Goal: Task Accomplishment & Management: Complete application form

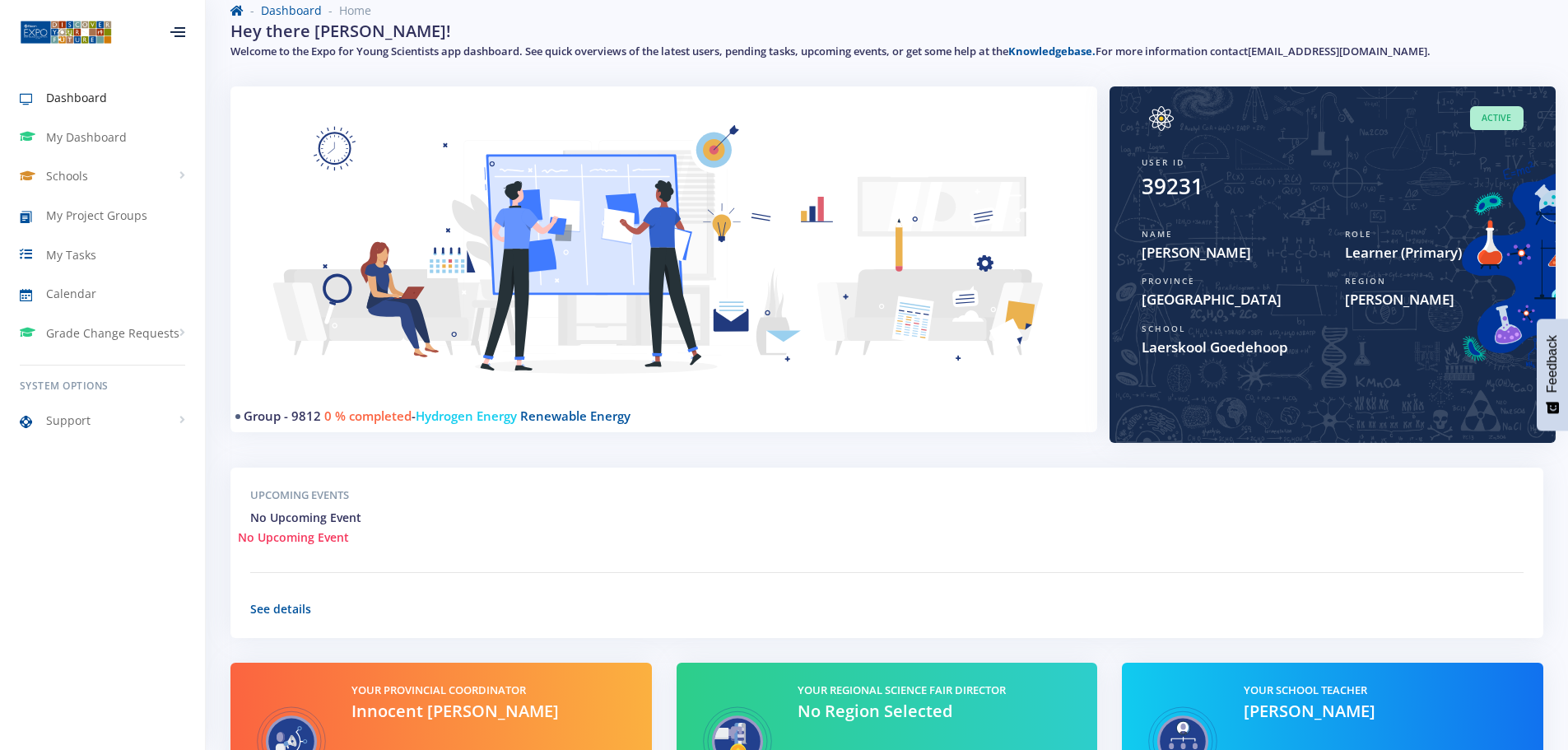
scroll to position [234, 0]
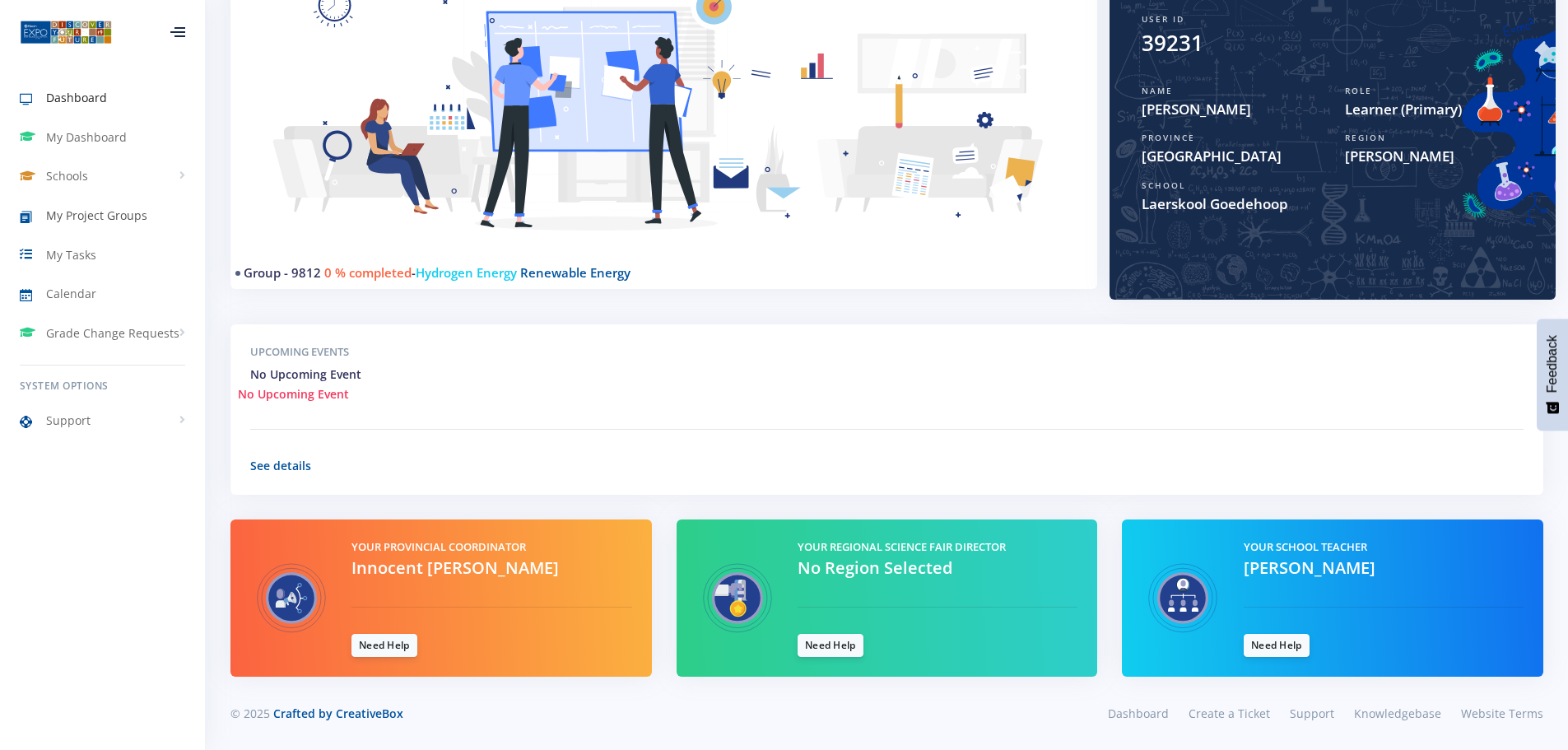
click at [76, 216] on span "My Project Groups" at bounding box center [96, 215] width 101 height 18
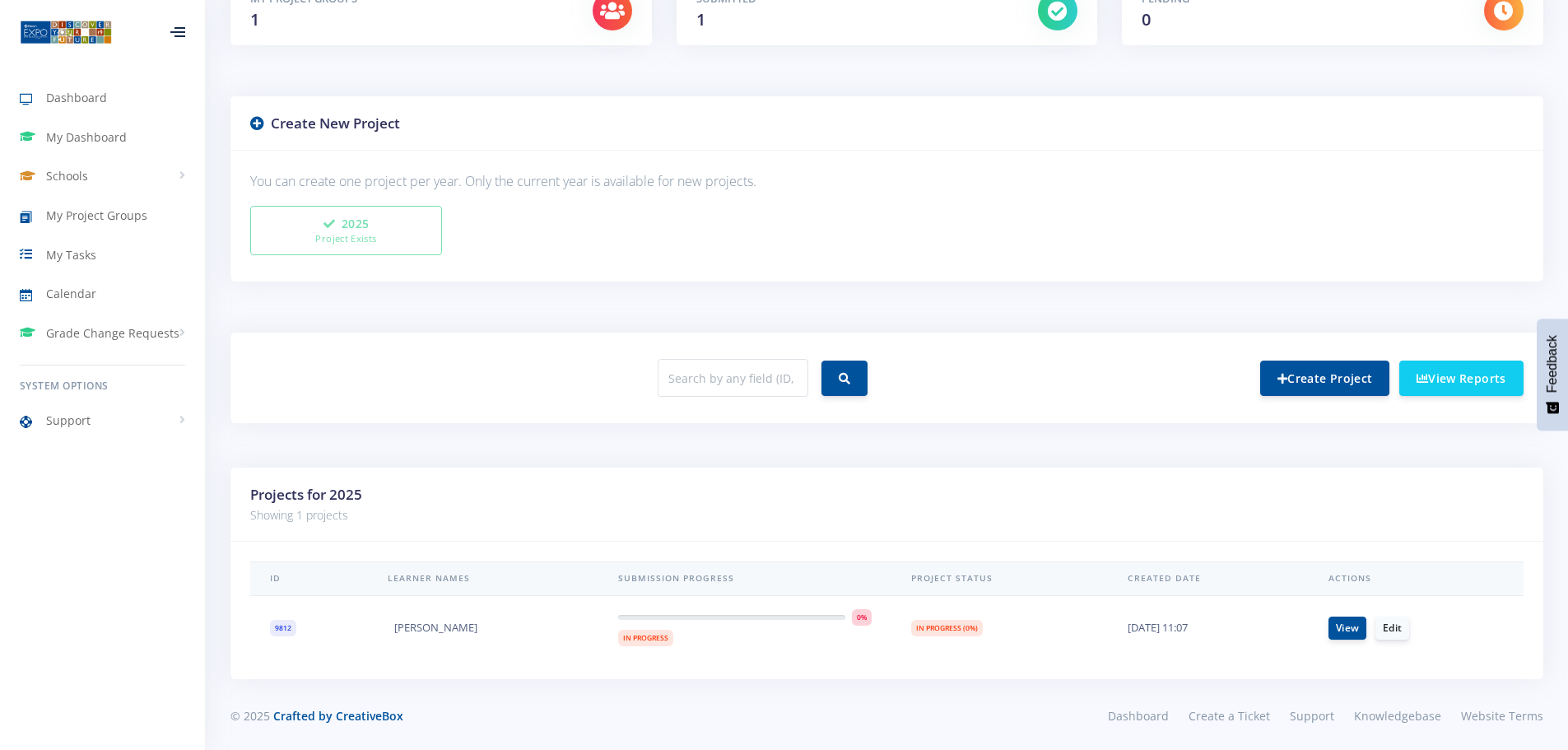
scroll to position [314, 0]
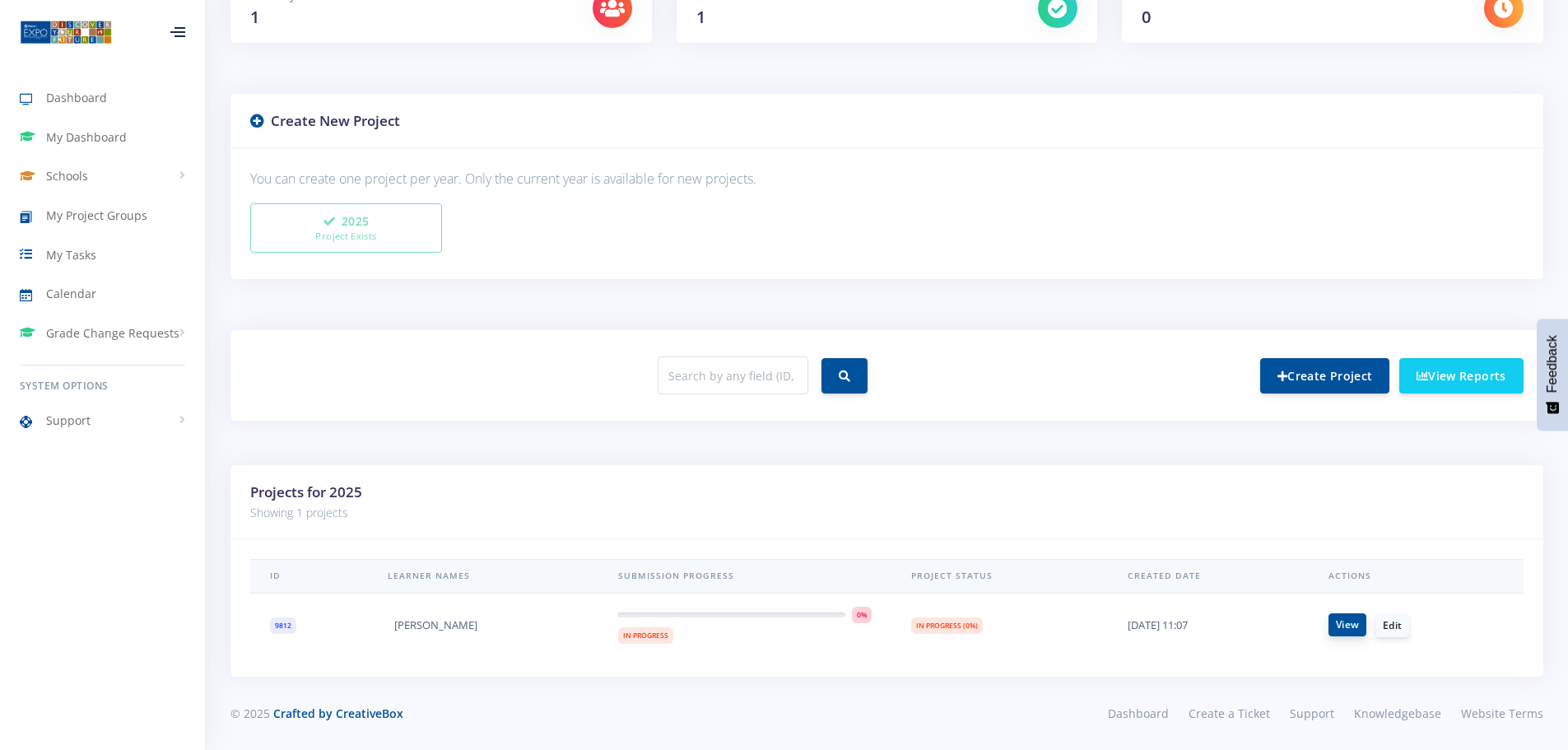
click at [1361, 626] on link "View" at bounding box center [1347, 623] width 38 height 23
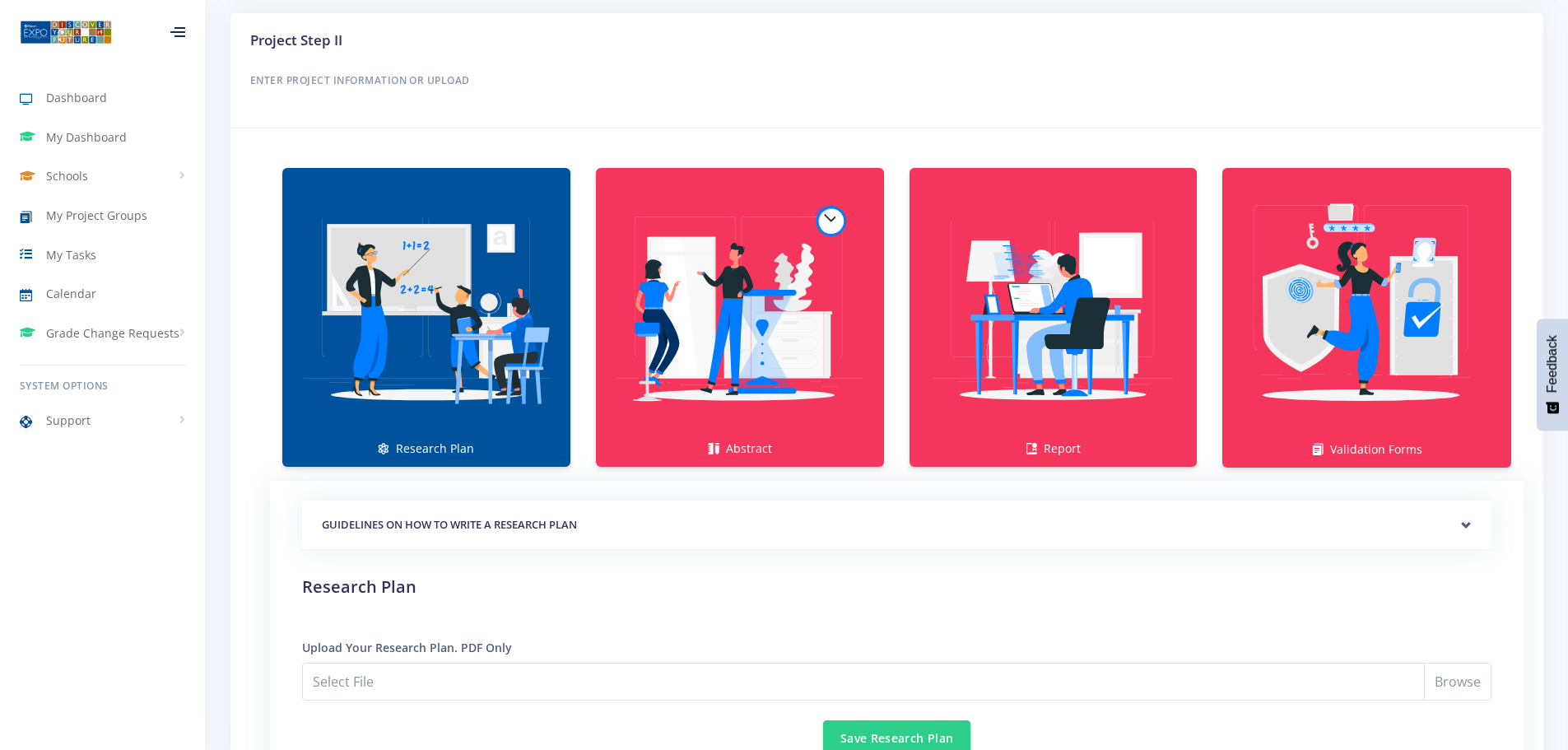
scroll to position [1070, 0]
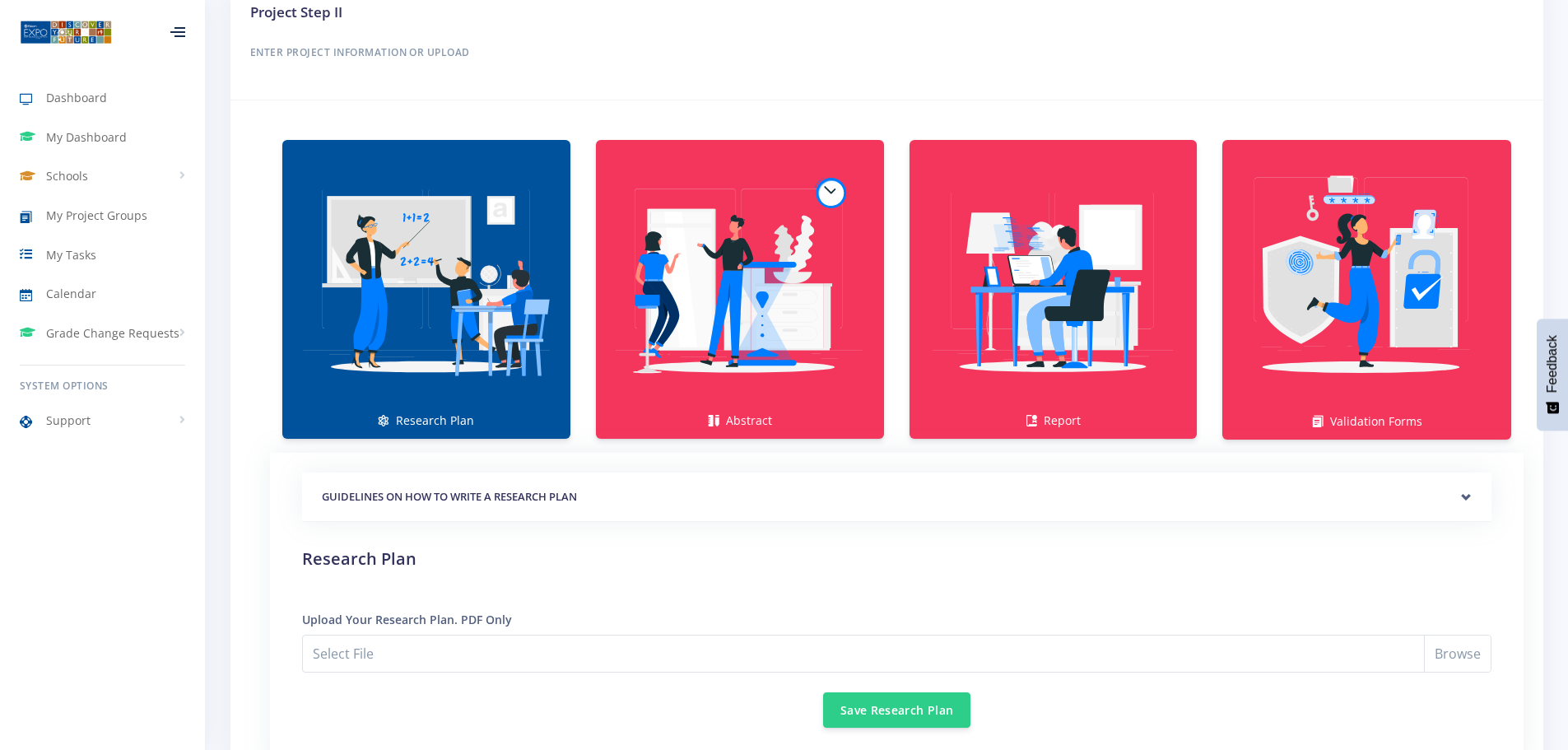
click at [489, 365] on img at bounding box center [426, 281] width 262 height 262
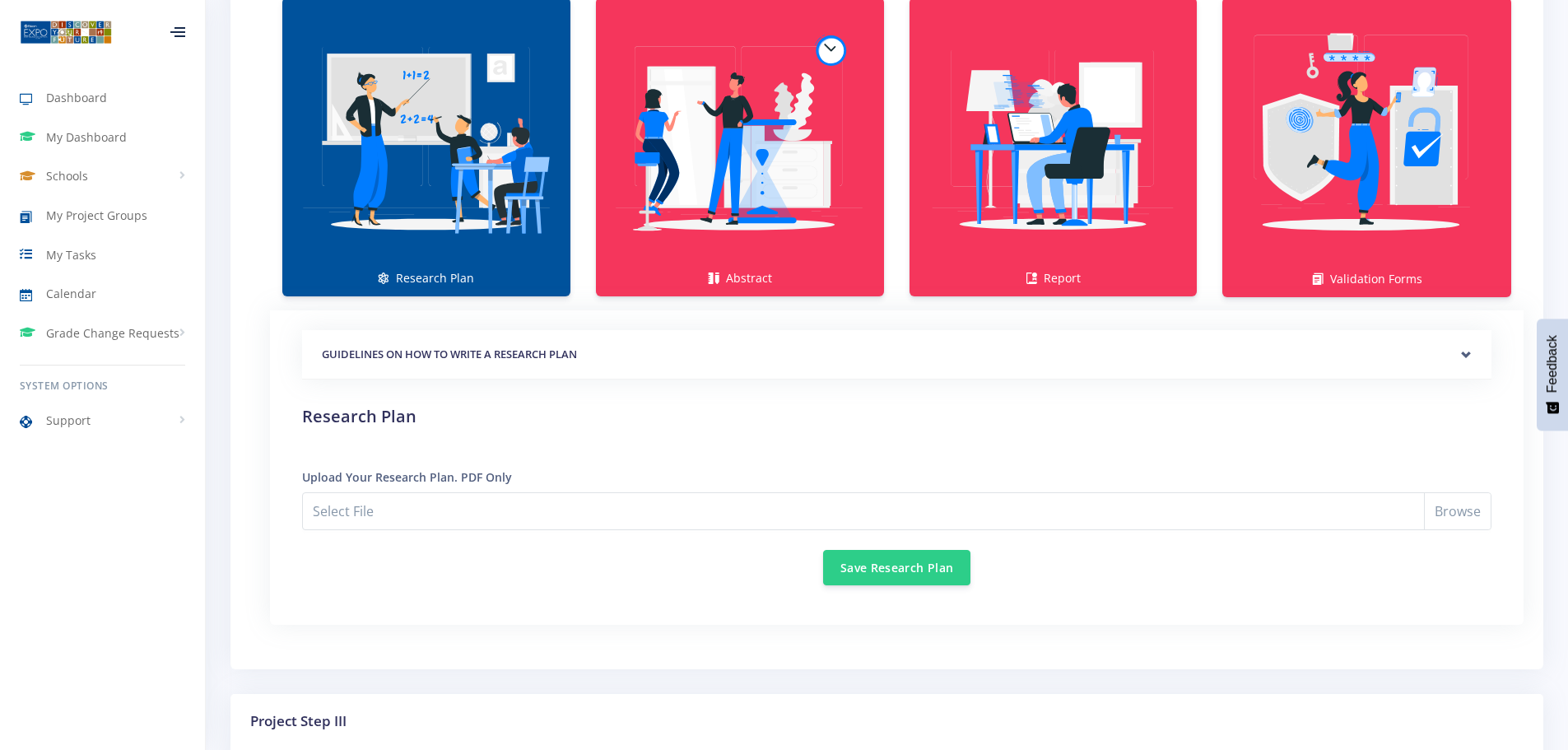
scroll to position [1234, 0]
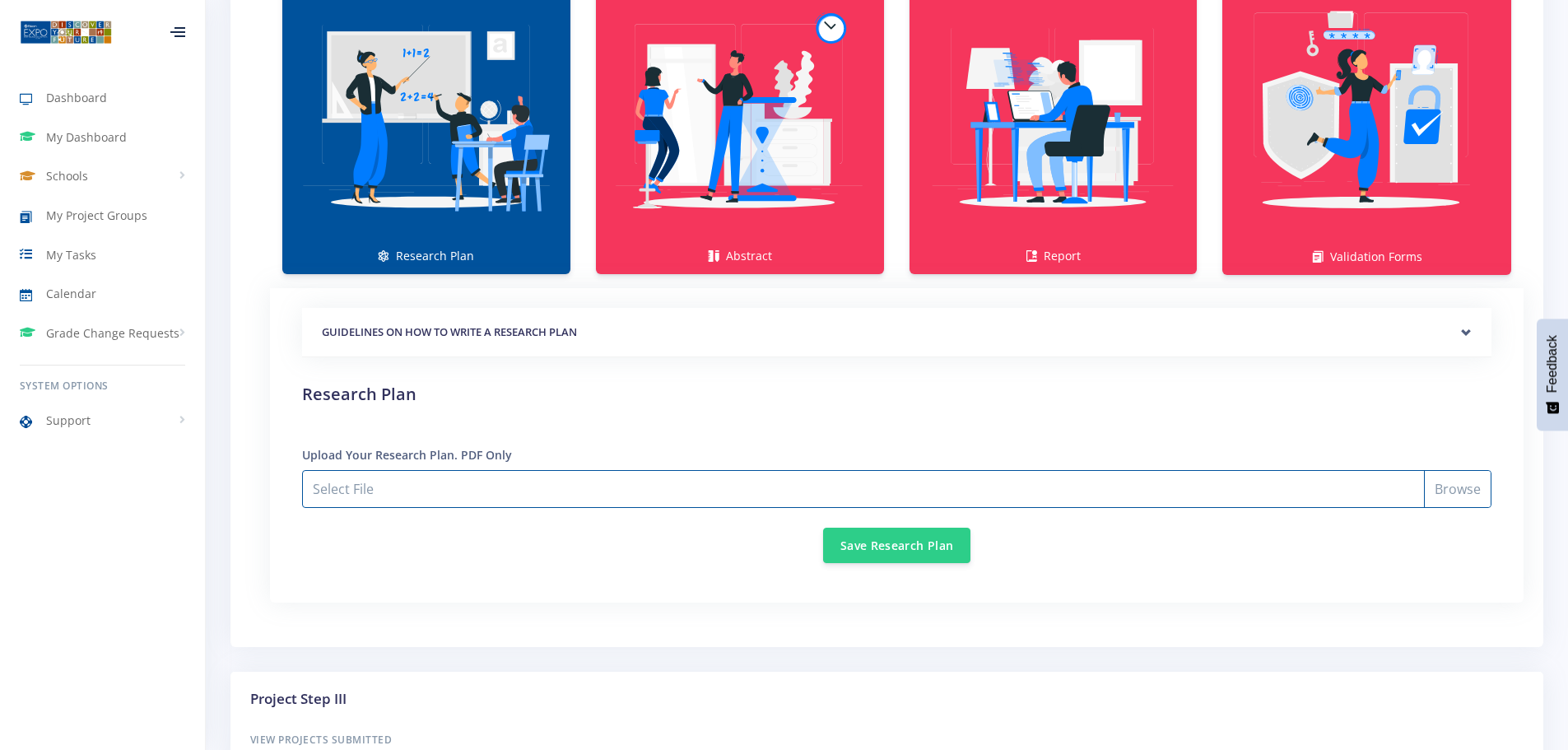
click at [379, 496] on input "Select File" at bounding box center [896, 489] width 1189 height 38
type input "C:\fakepath\Research plan.pdf"
click at [478, 489] on input "Research plan.pdf" at bounding box center [896, 489] width 1189 height 38
click at [881, 543] on button "Save Research Plan" at bounding box center [896, 544] width 147 height 35
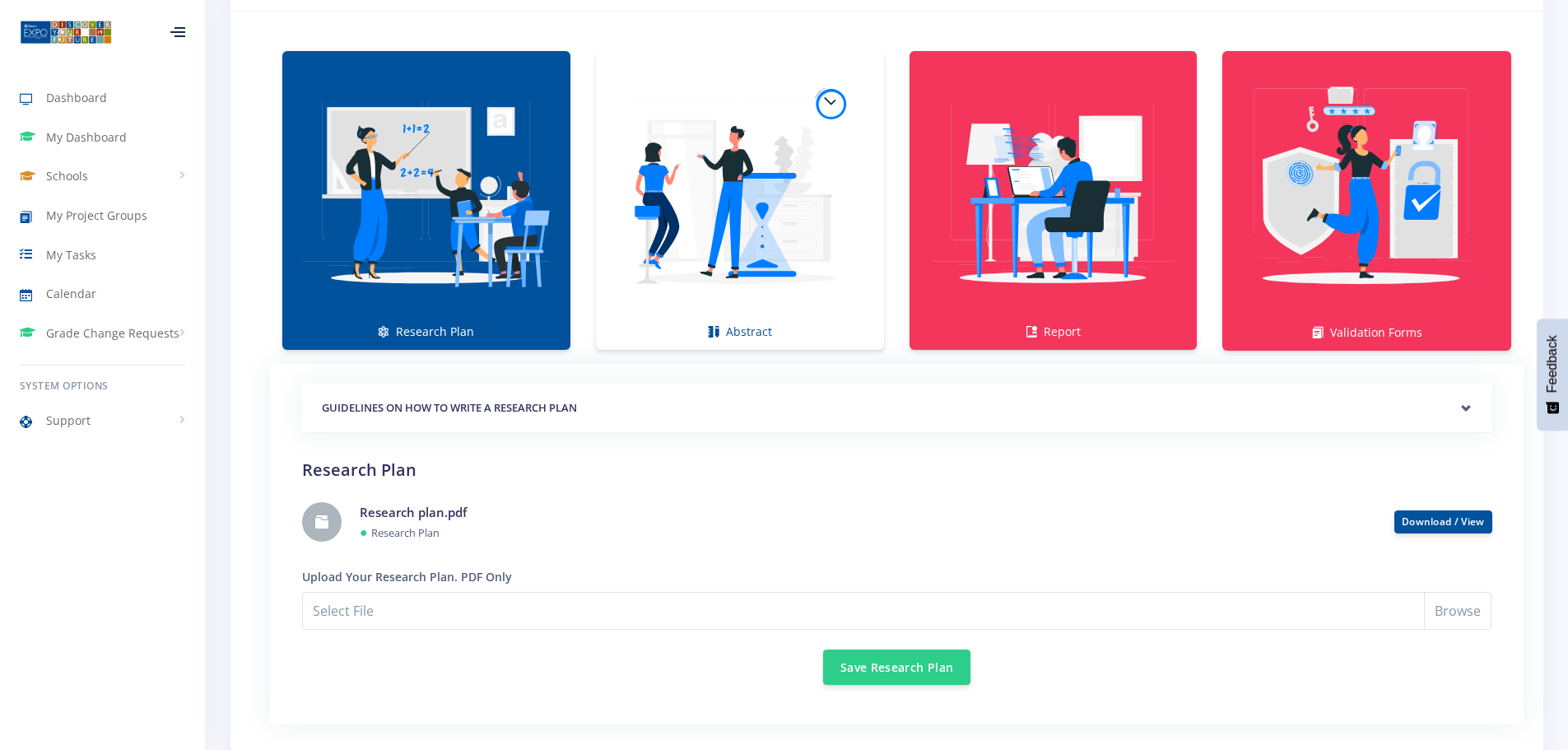
scroll to position [1234, 0]
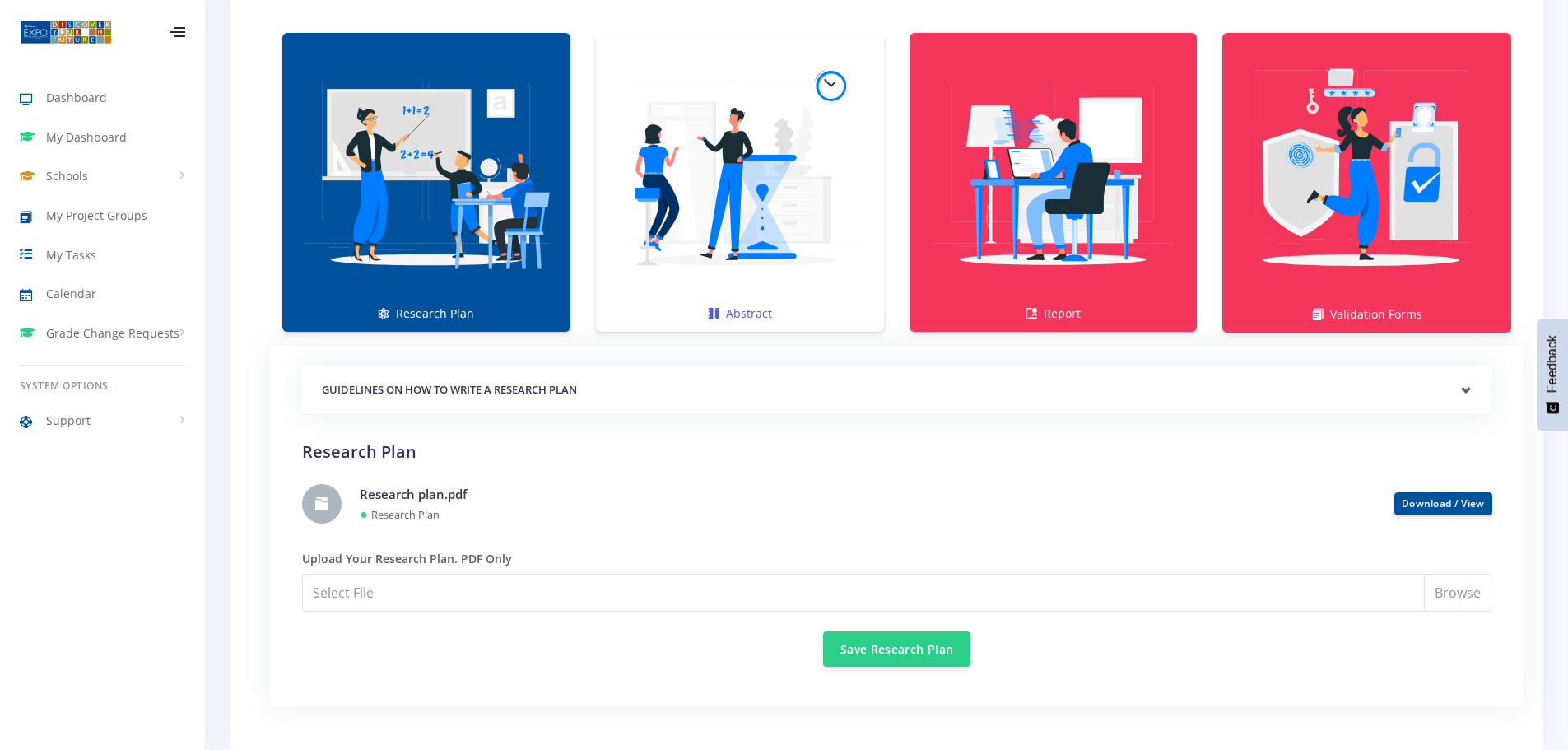
click at [750, 251] on img at bounding box center [739, 174] width 262 height 262
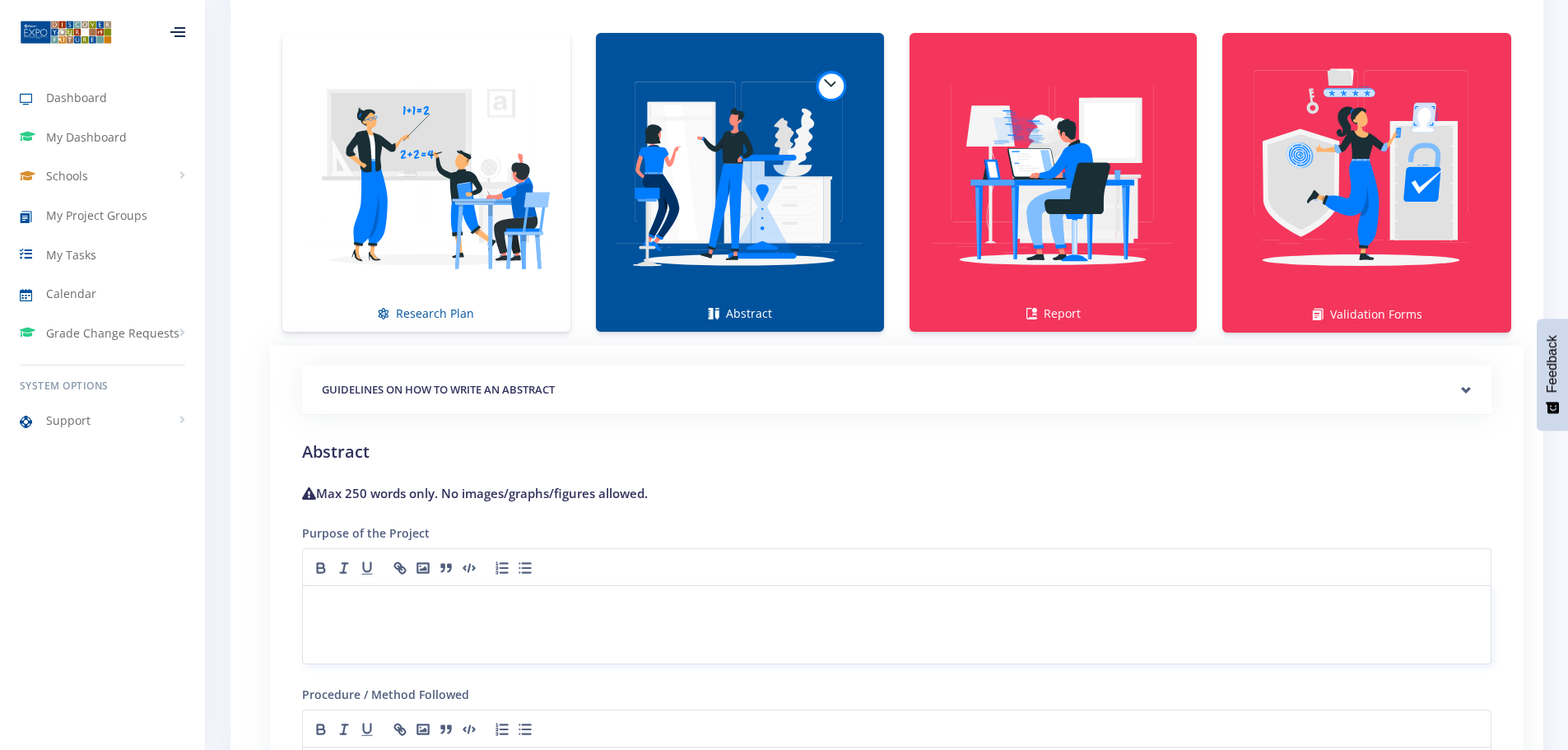
click at [366, 610] on p at bounding box center [896, 605] width 1167 height 23
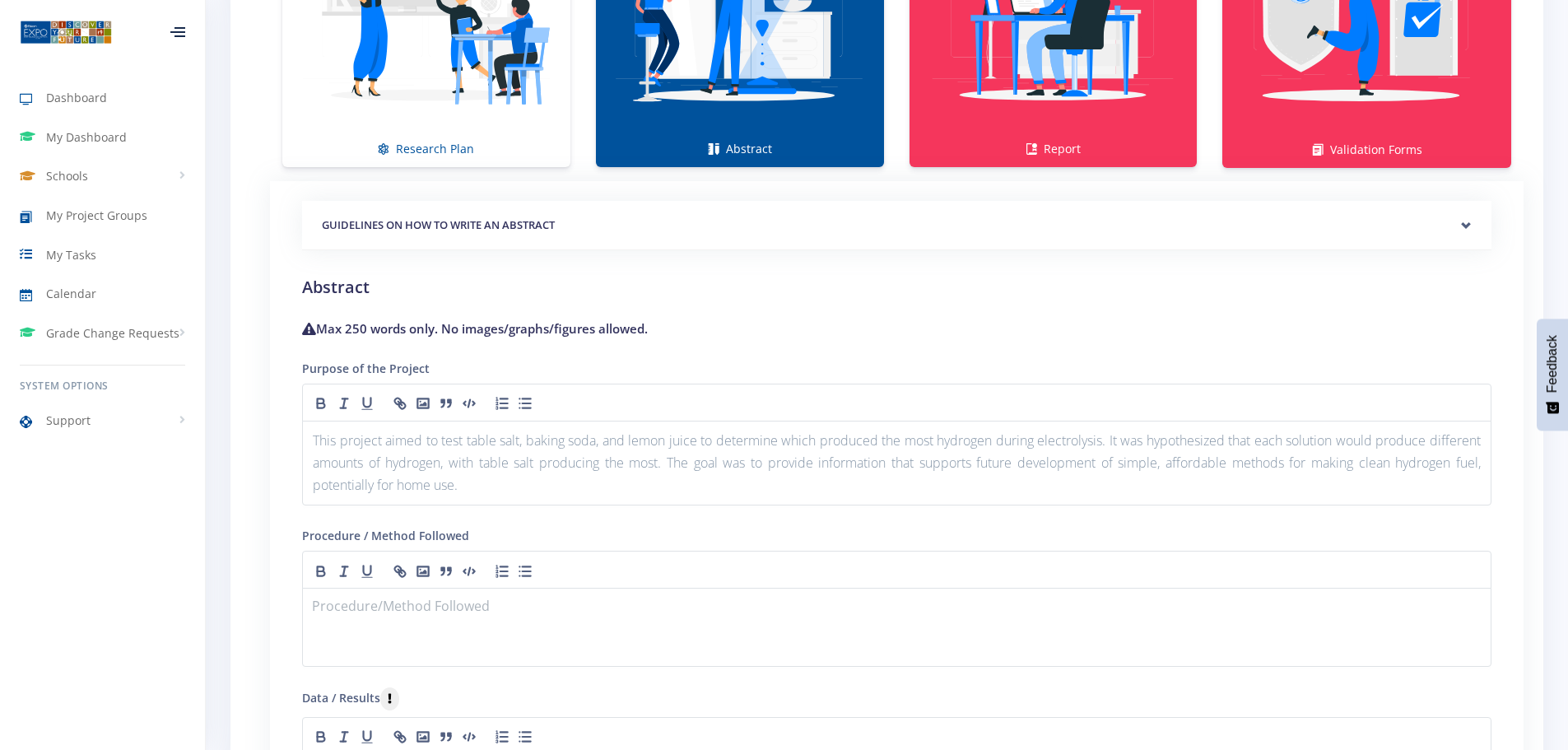
scroll to position [1481, 0]
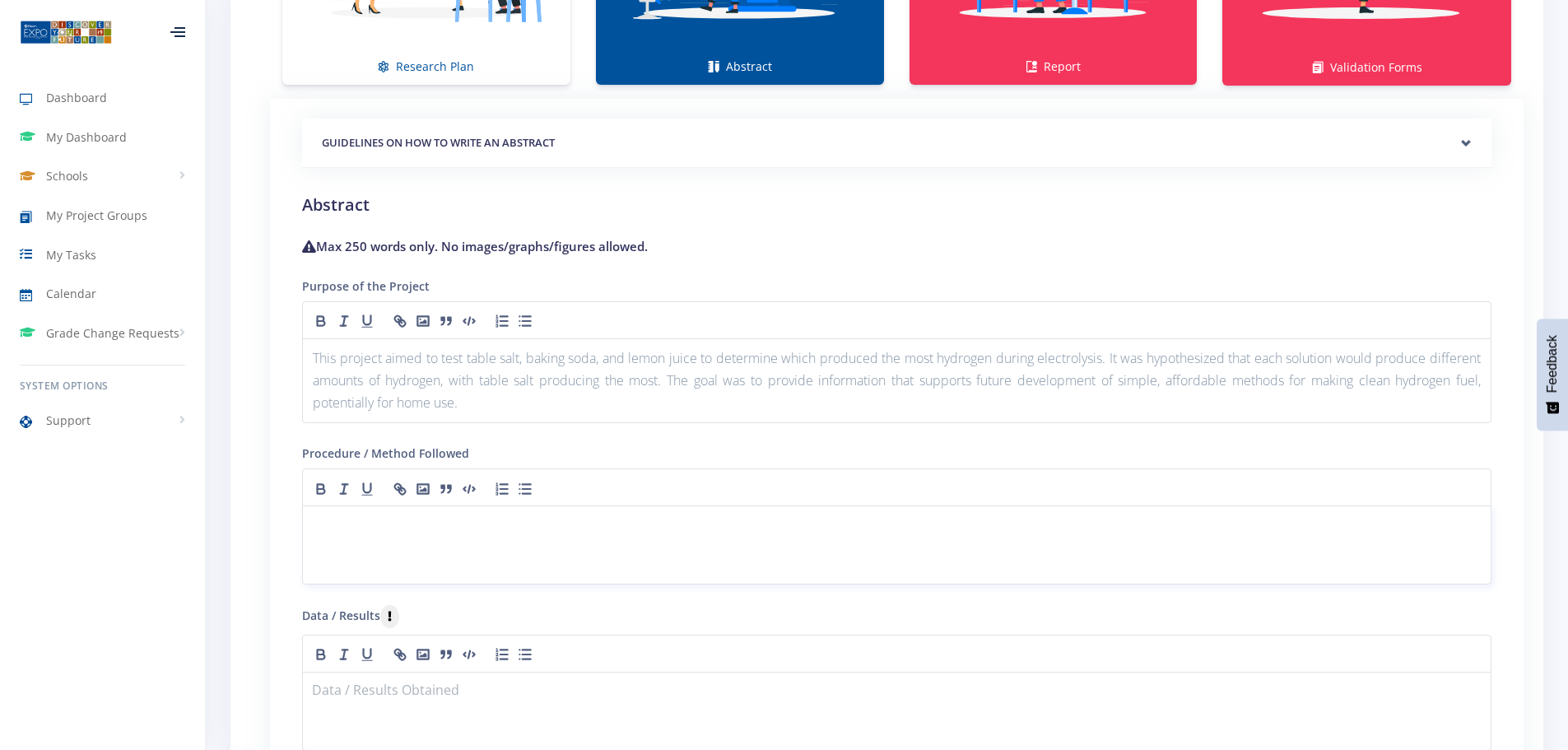
click at [357, 524] on p at bounding box center [896, 525] width 1167 height 23
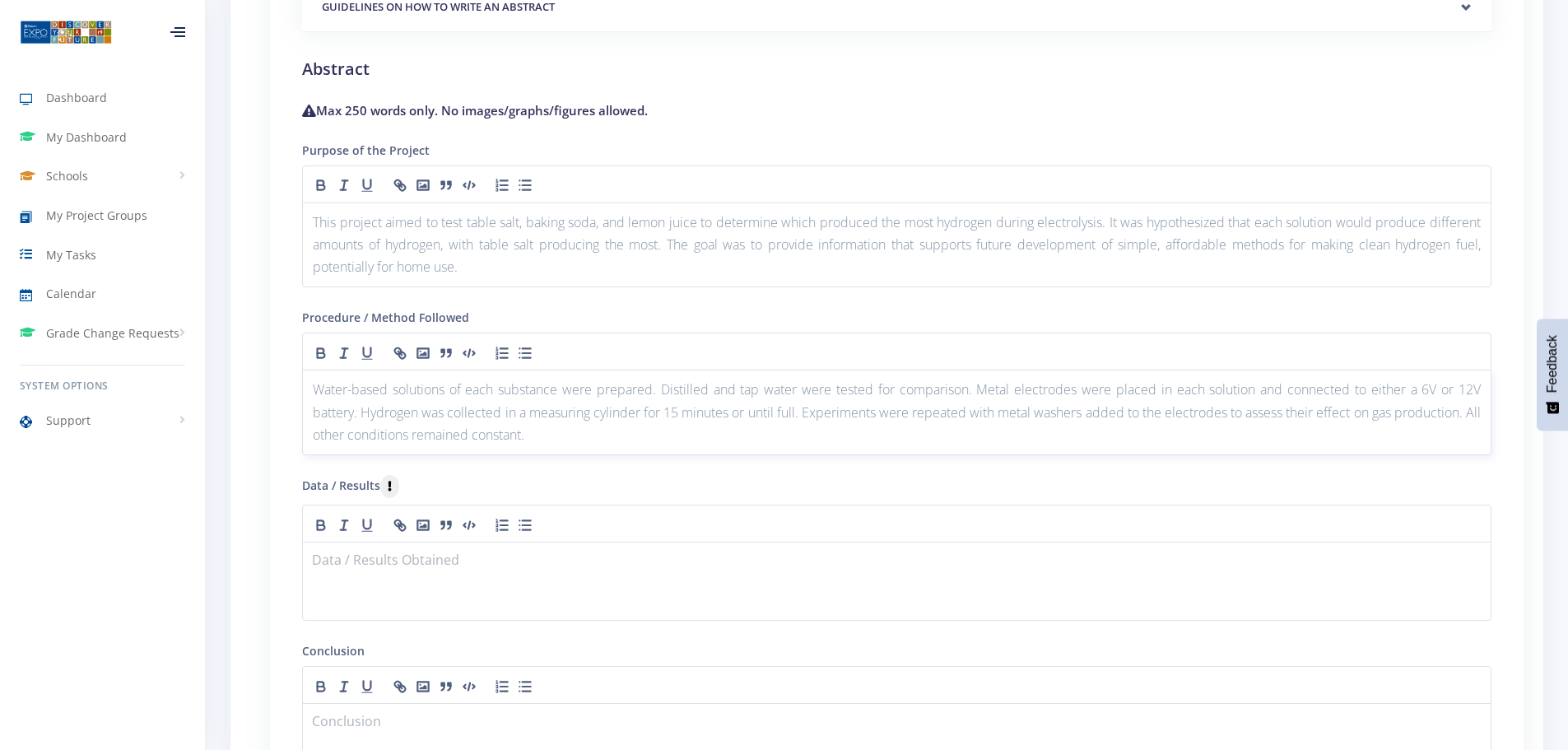
scroll to position [1645, 0]
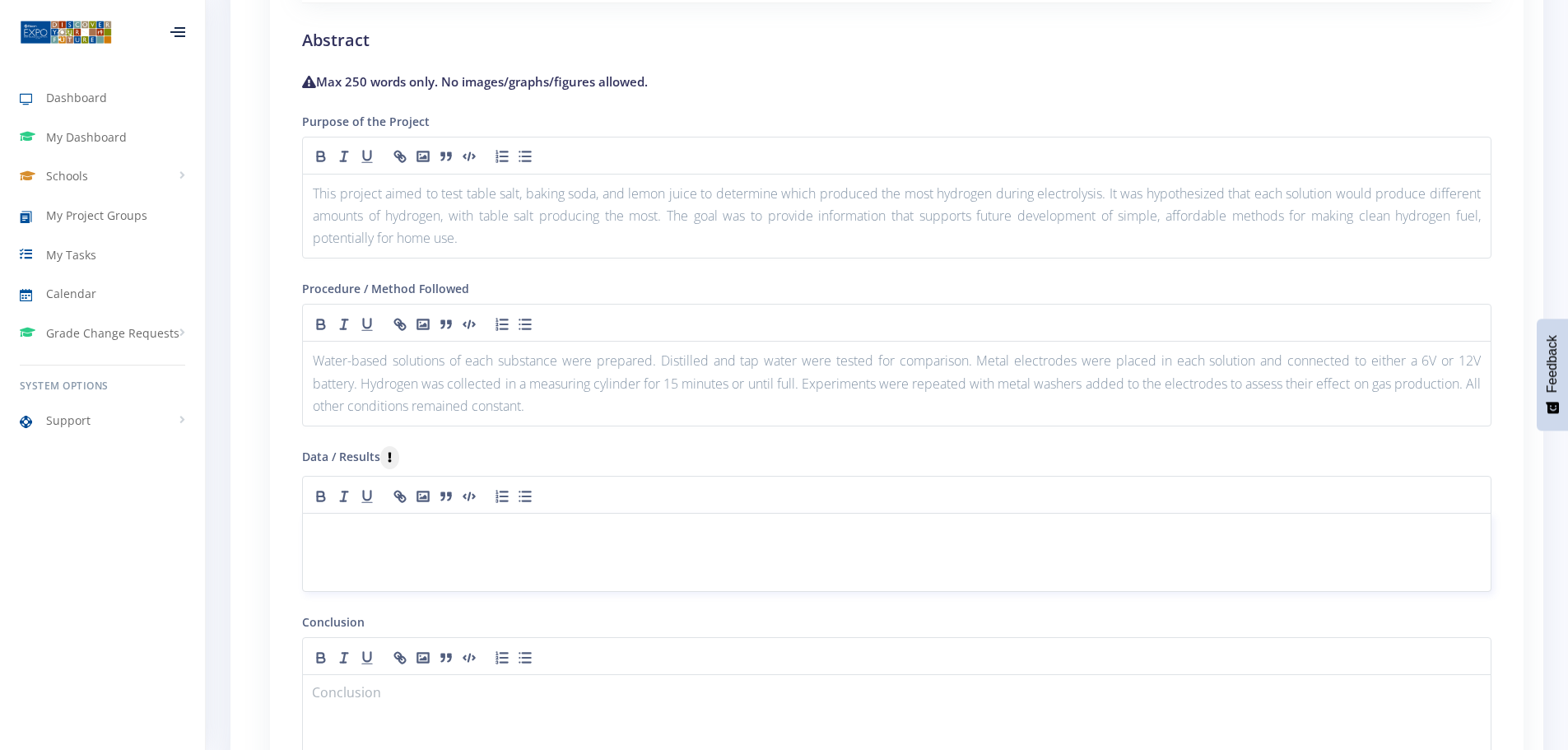
click at [404, 532] on p at bounding box center [896, 532] width 1167 height 23
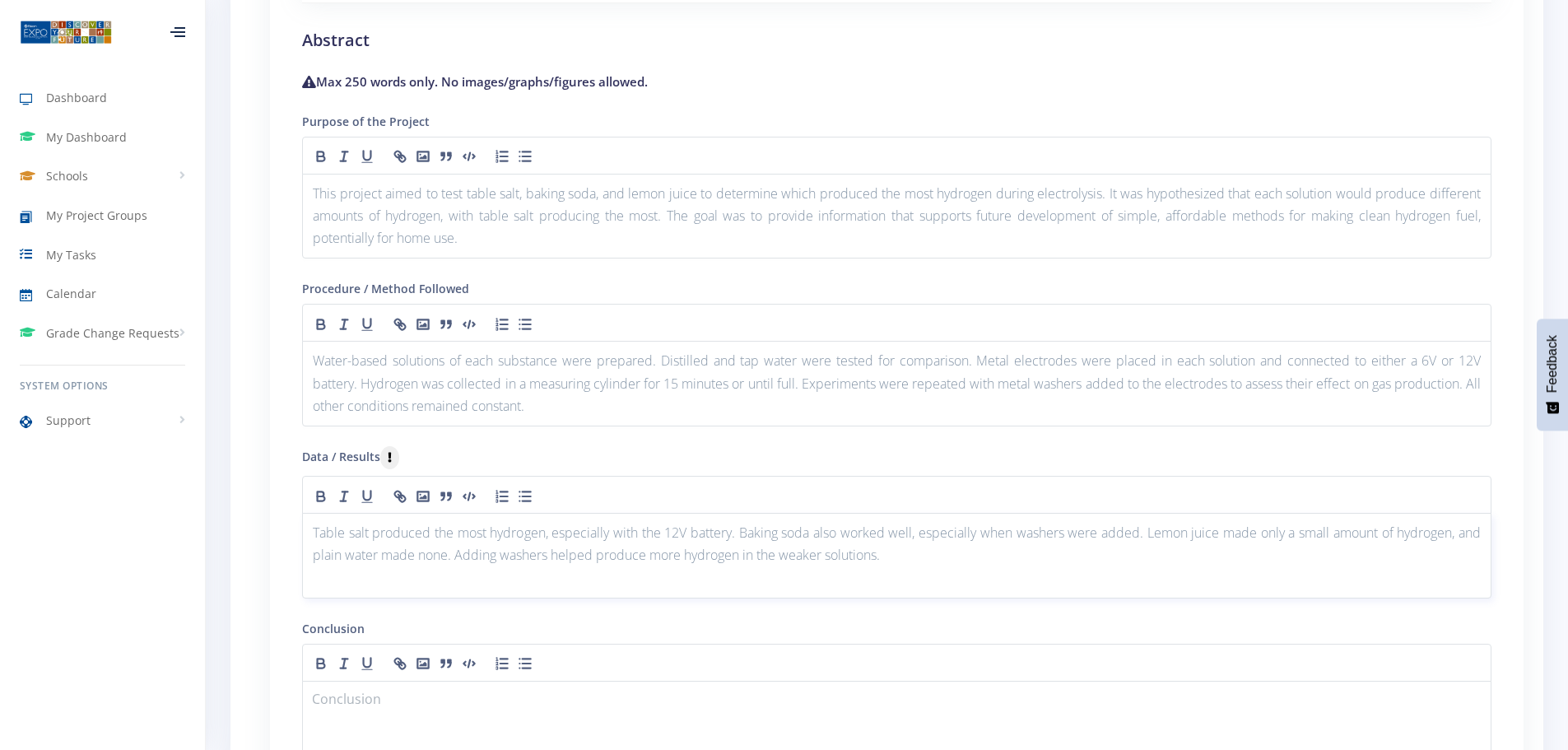
scroll to position [0, 0]
click at [348, 688] on p at bounding box center [896, 694] width 1167 height 23
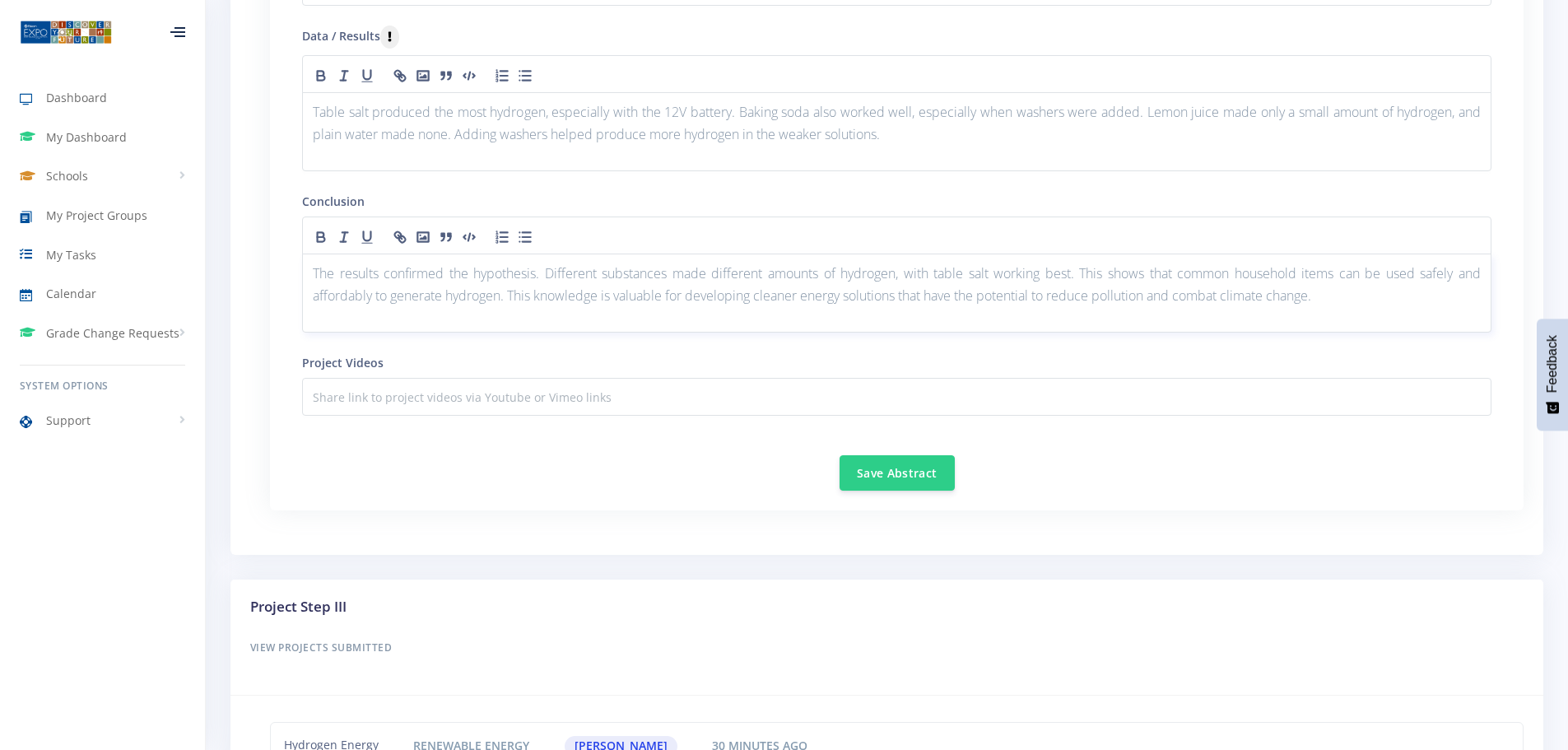
scroll to position [2072, 0]
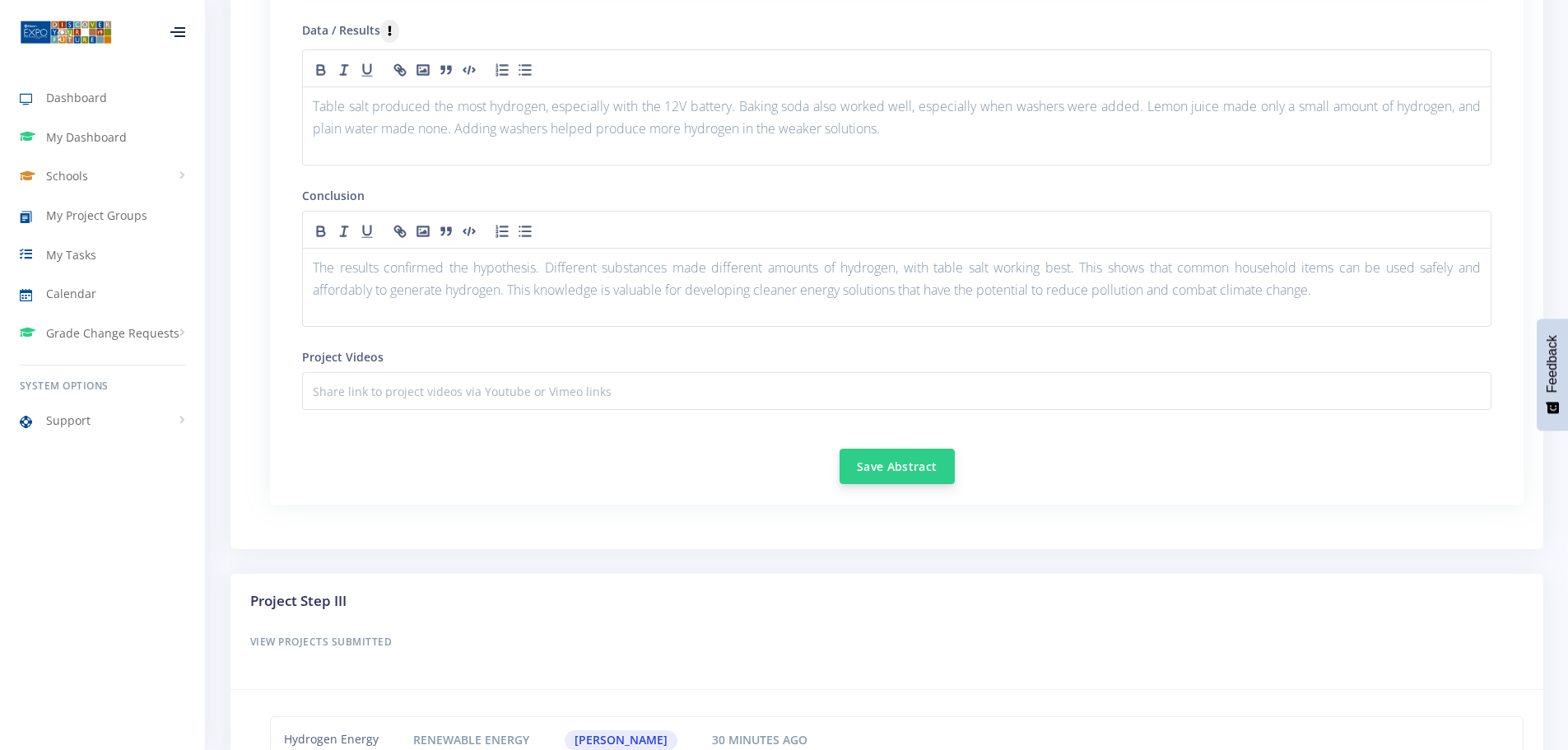
click at [904, 462] on button "Save Abstract" at bounding box center [896, 466] width 115 height 35
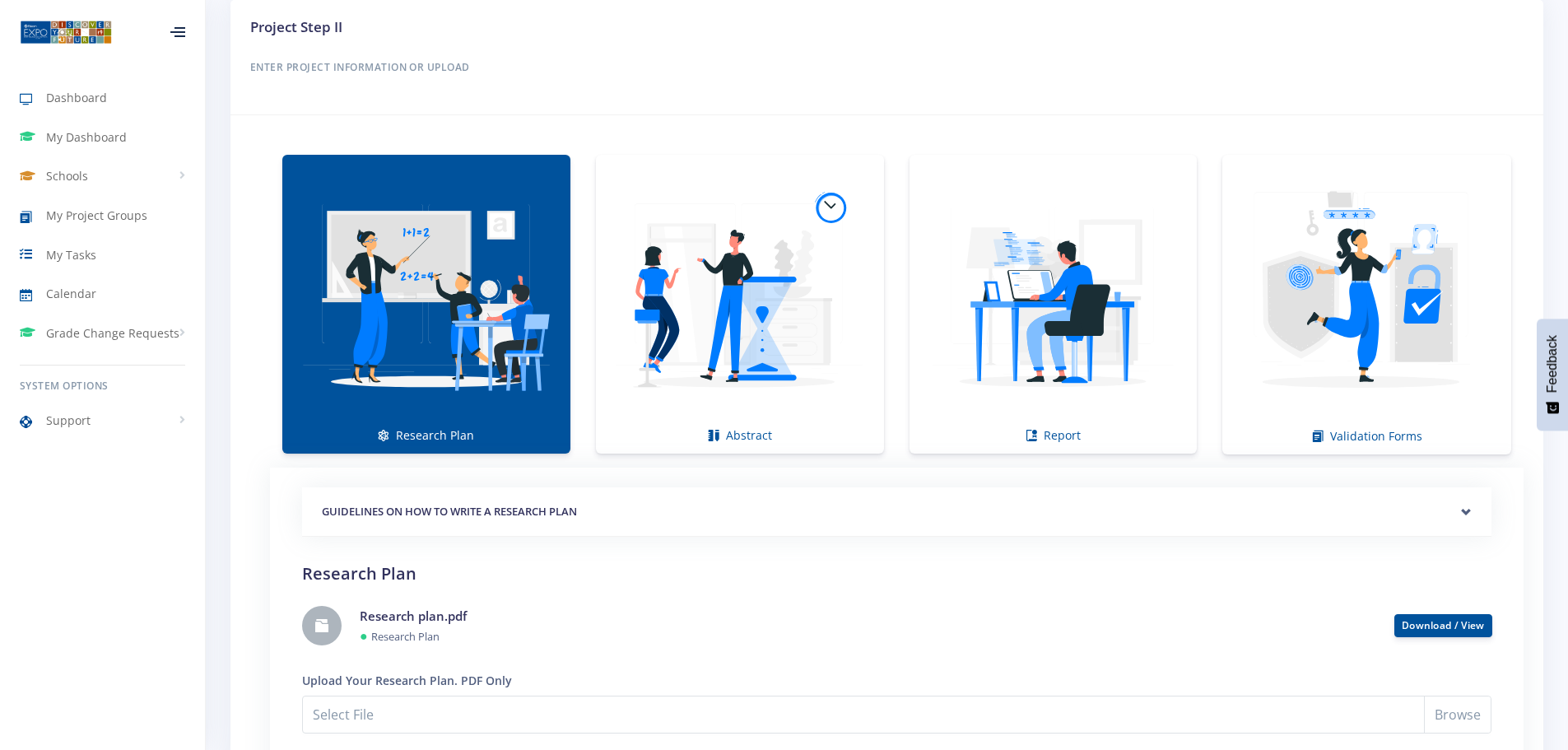
scroll to position [1152, 0]
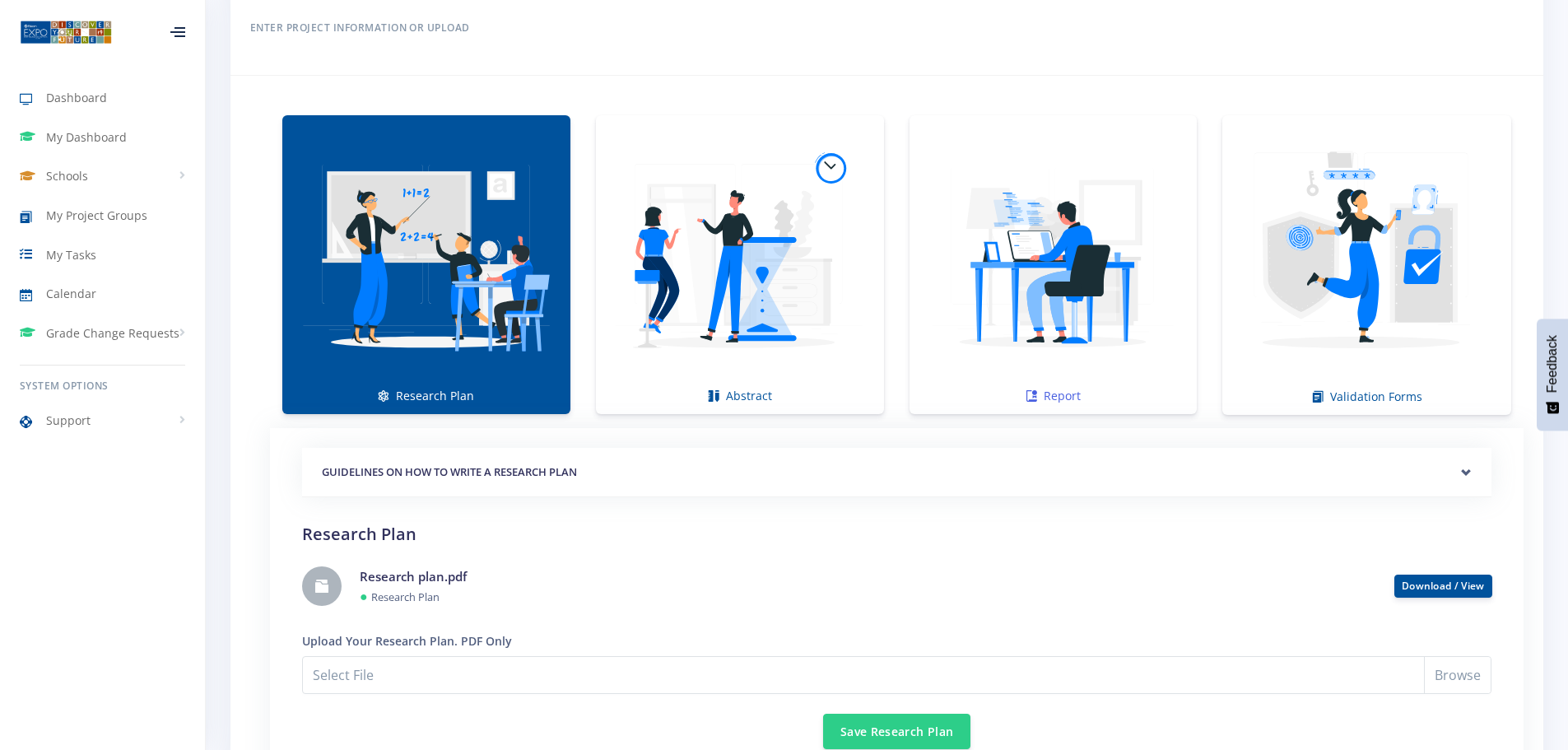
click at [1055, 354] on img at bounding box center [1054, 255] width 262 height 262
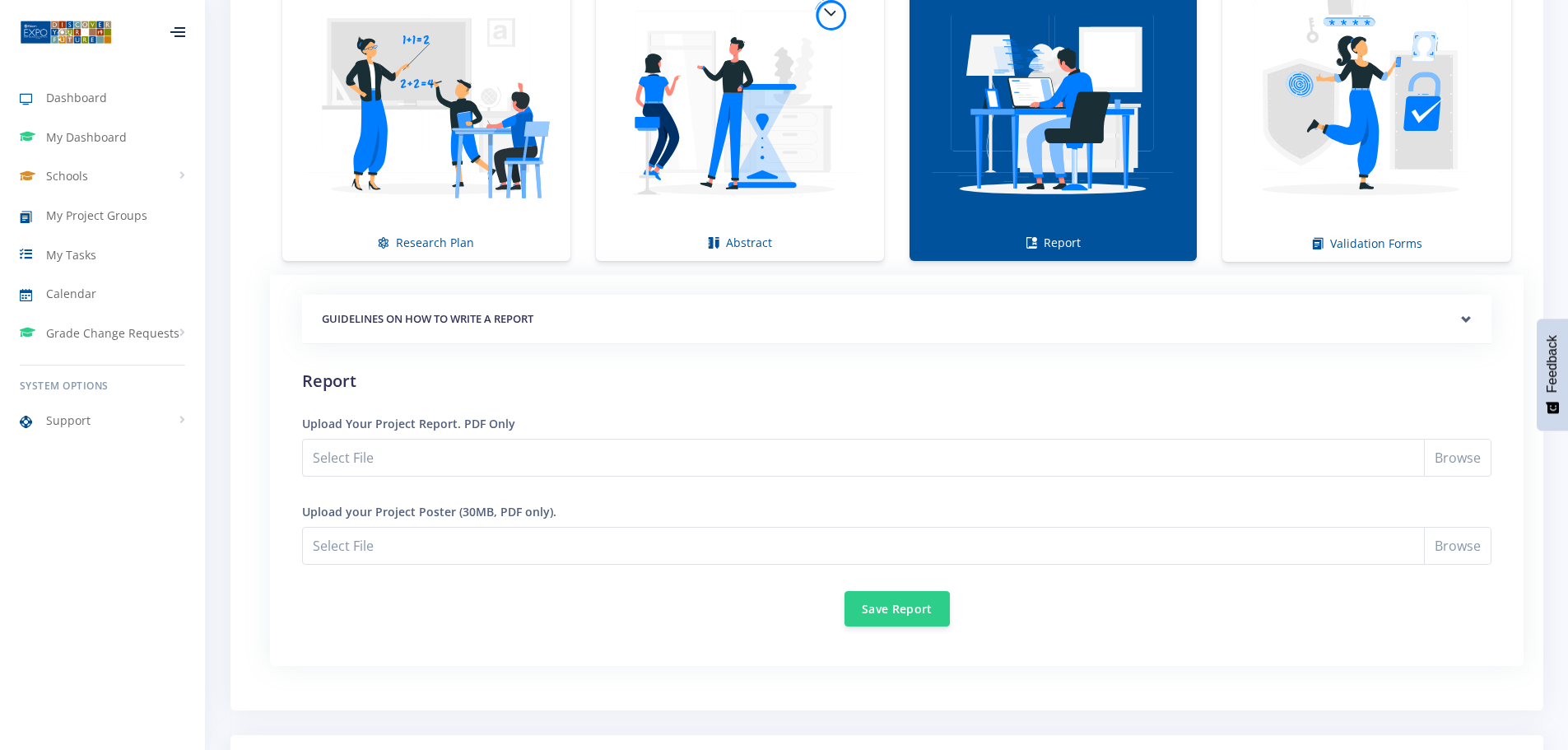
scroll to position [1316, 0]
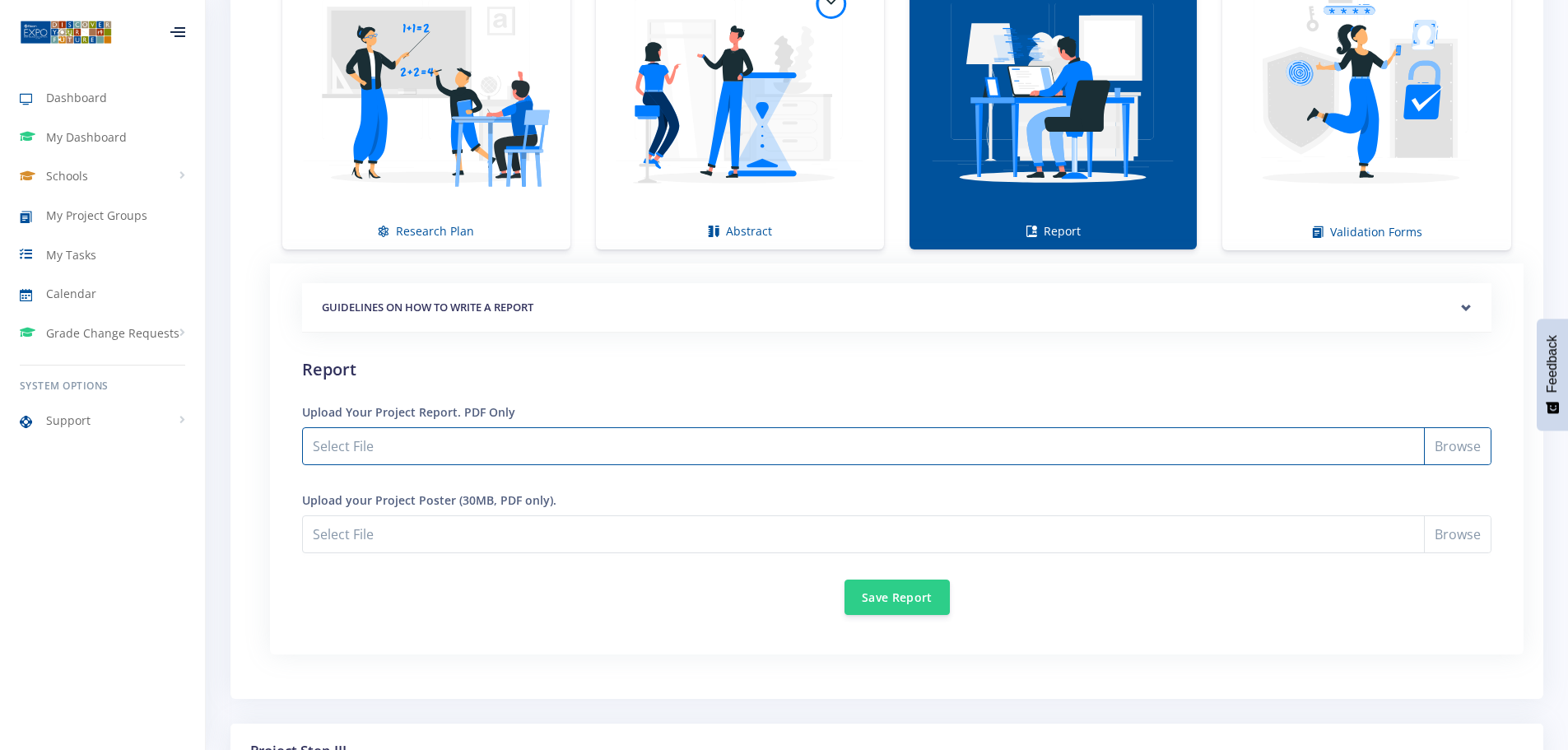
click at [442, 449] on input "Select File" at bounding box center [896, 446] width 1189 height 38
type input "C:\fakepath\Project Report.pdf"
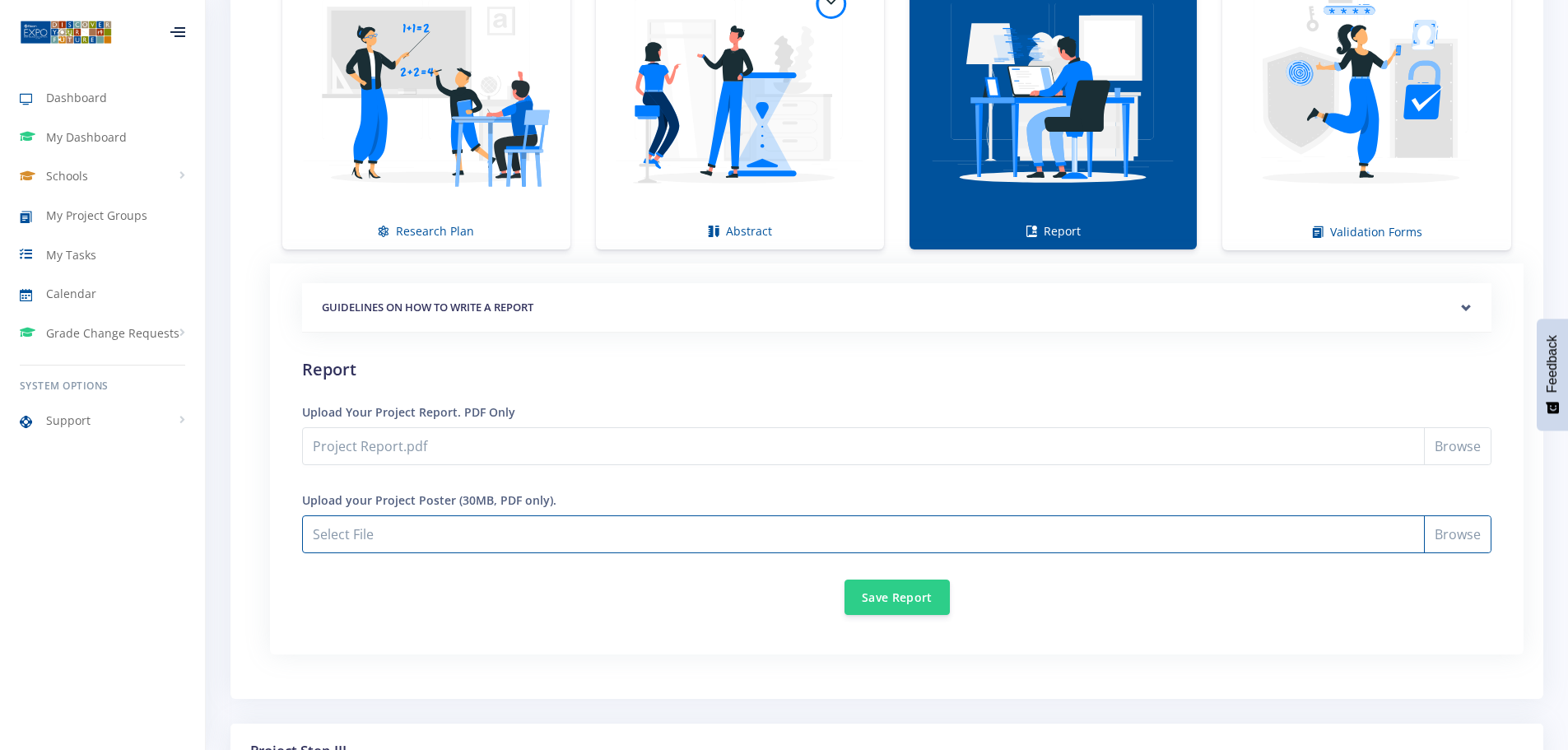
click at [359, 537] on input "Project Report.pdf" at bounding box center [896, 534] width 1189 height 38
type input "C:\fakepath\Poster.pdf"
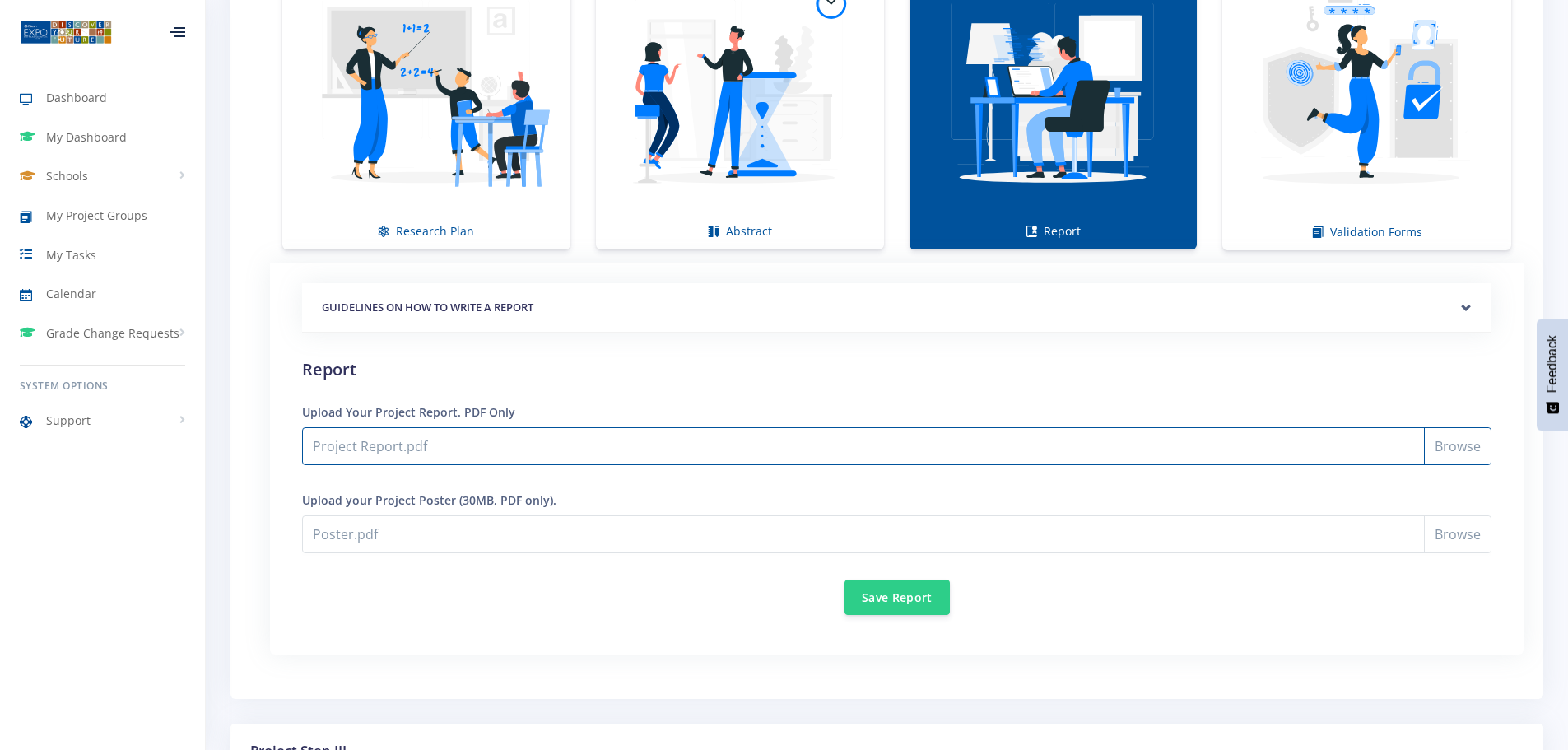
click at [423, 445] on input "Project Report.pdf" at bounding box center [896, 446] width 1189 height 38
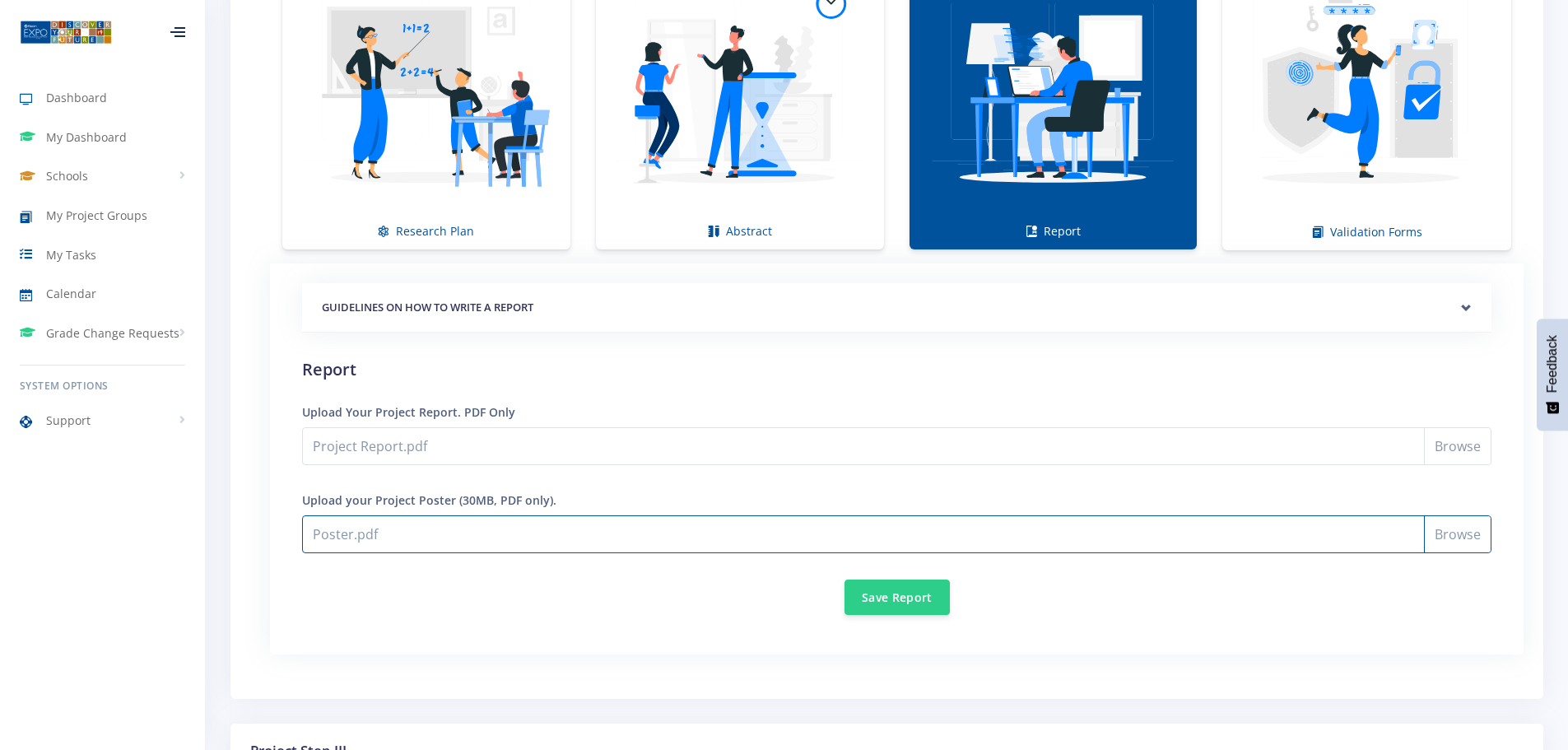
click at [400, 537] on input "Poster.pdf" at bounding box center [896, 534] width 1189 height 38
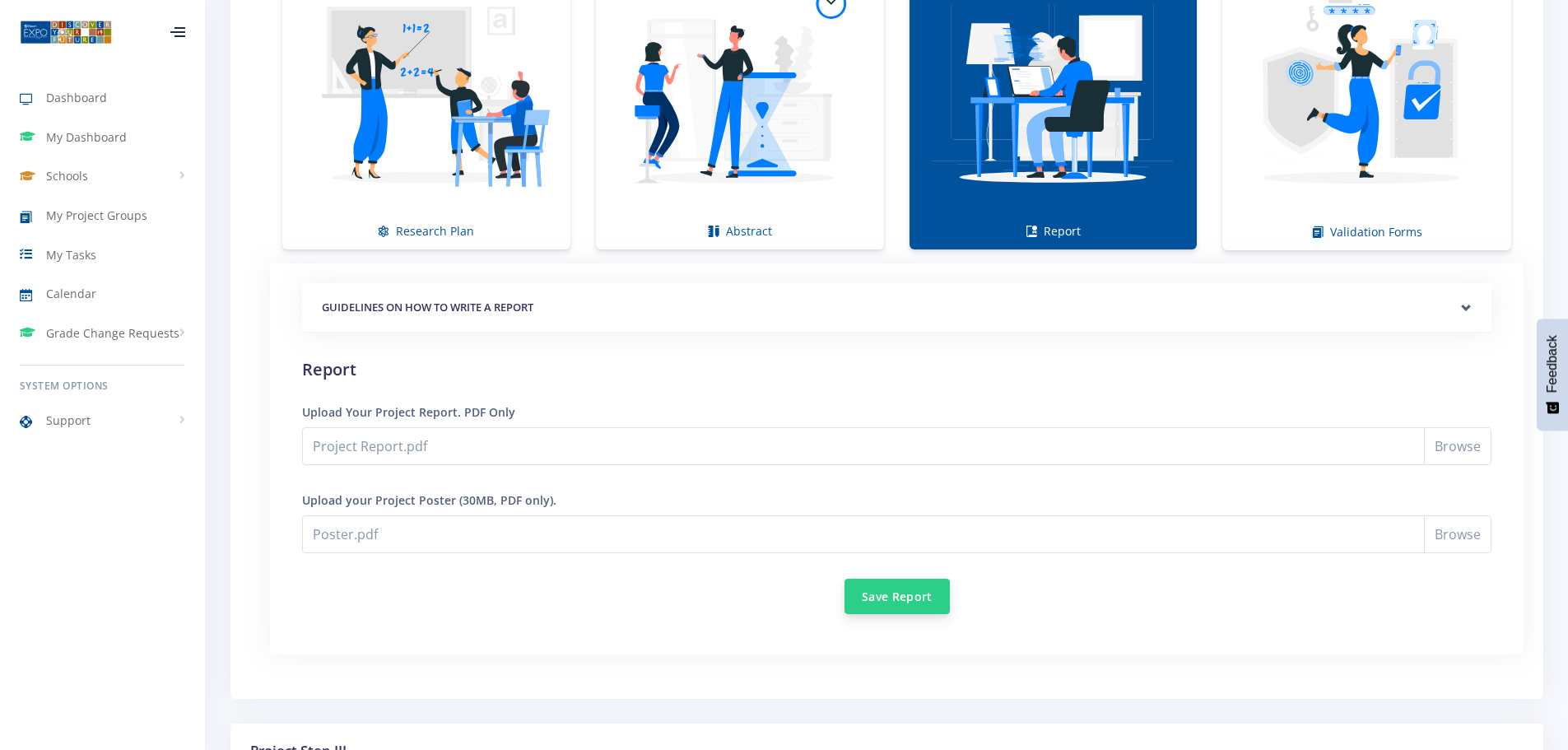
click at [896, 598] on button "Save Report" at bounding box center [896, 596] width 105 height 35
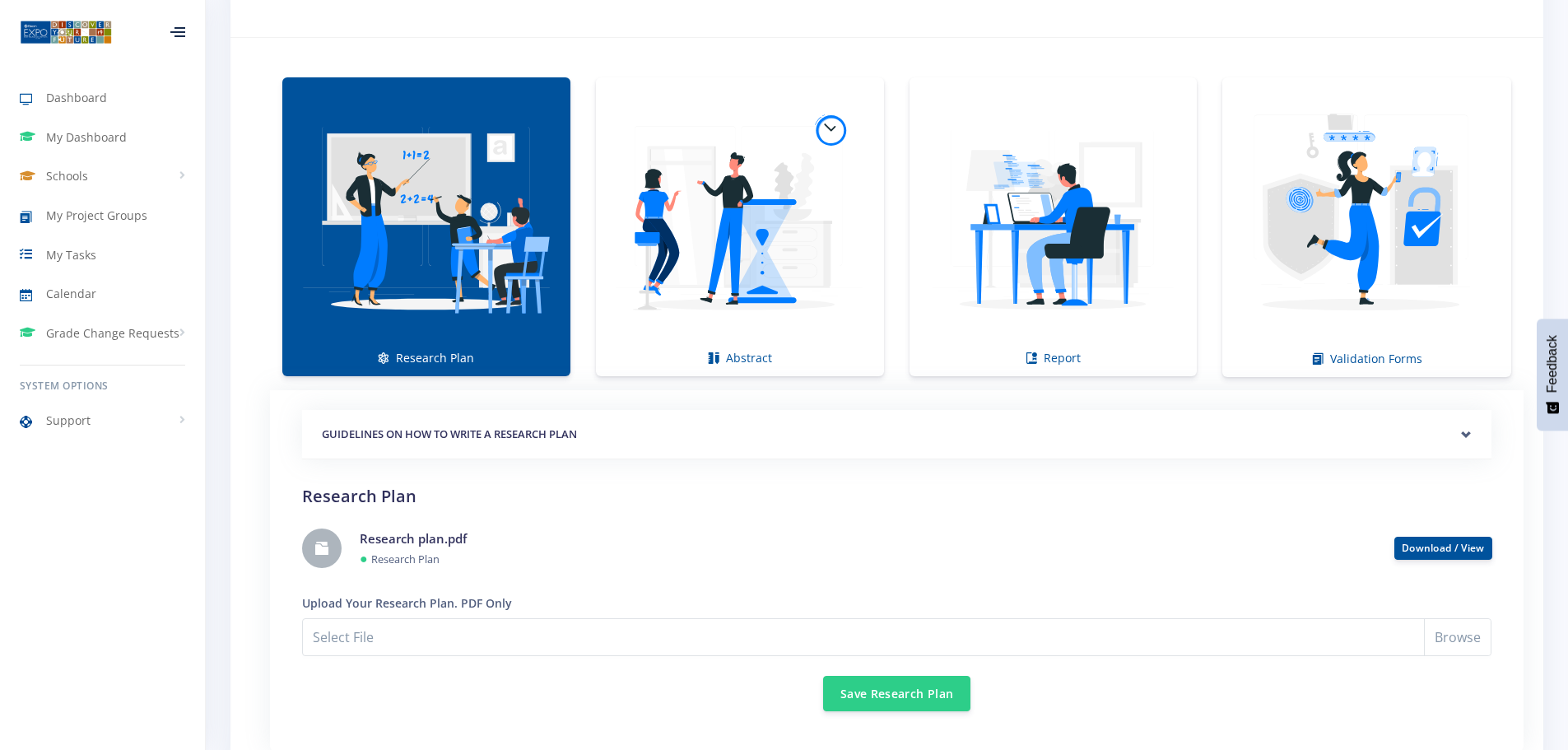
scroll to position [1152, 0]
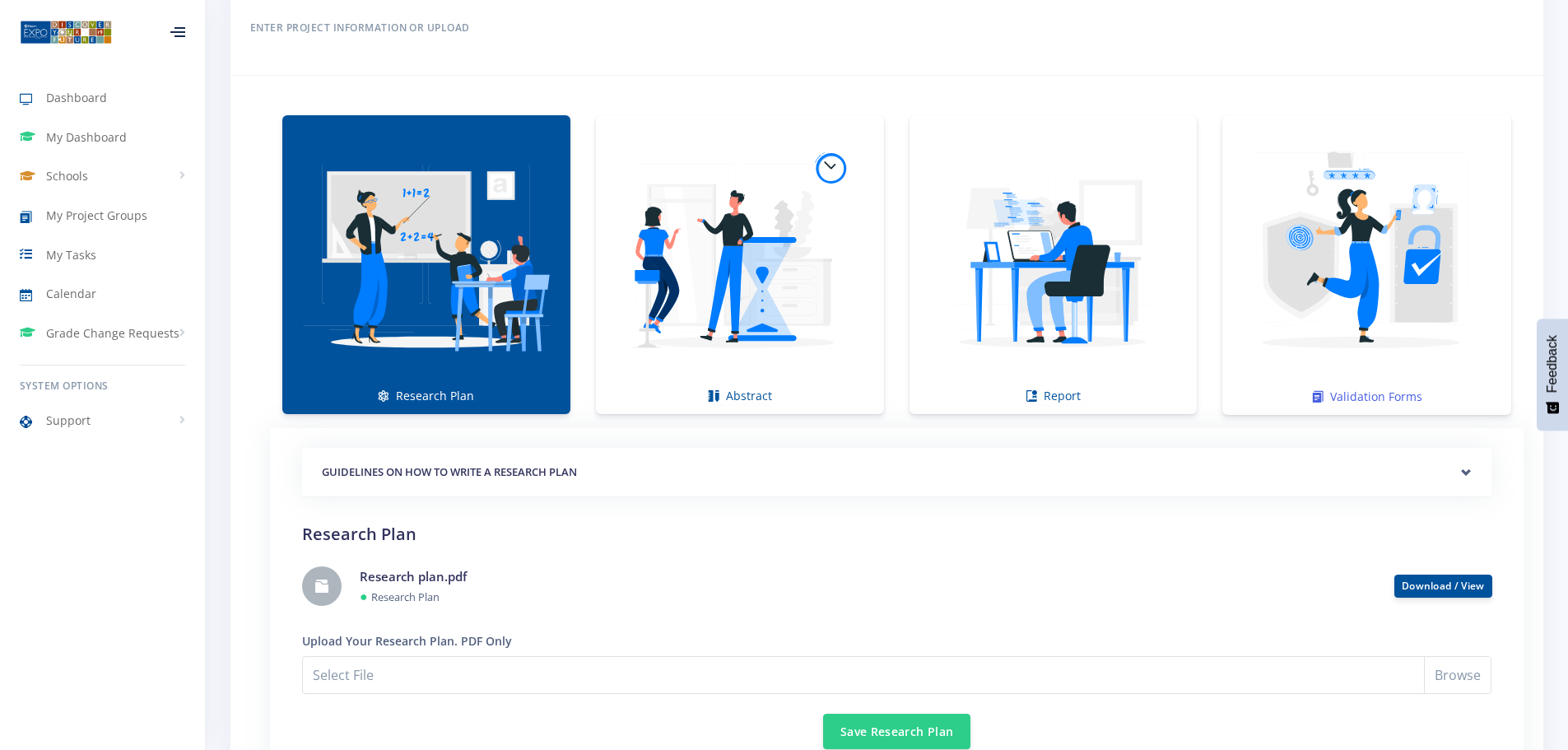
click at [1351, 297] on img at bounding box center [1366, 255] width 262 height 262
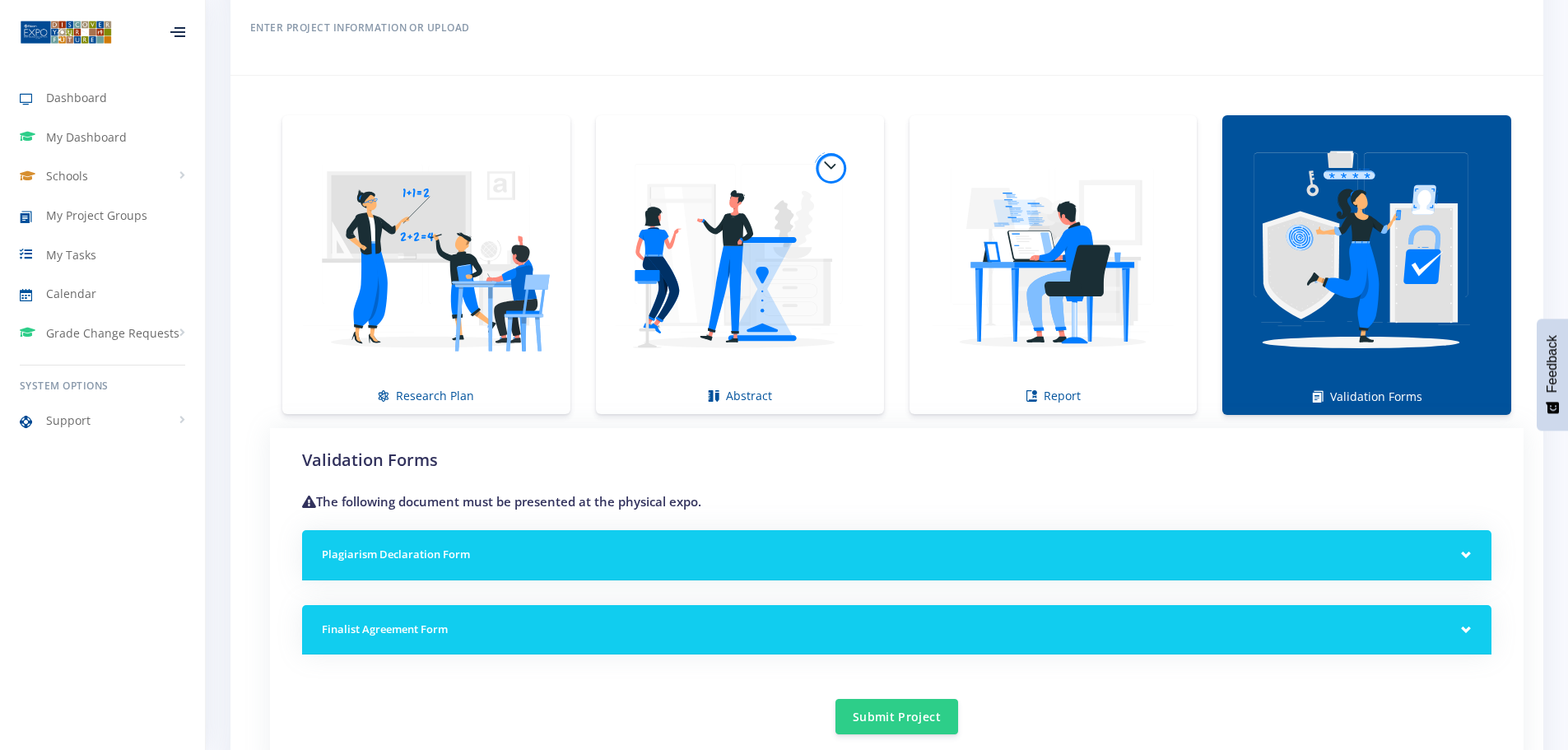
click at [1465, 556] on div "Plagiarism Declaration Form" at bounding box center [896, 555] width 1189 height 50
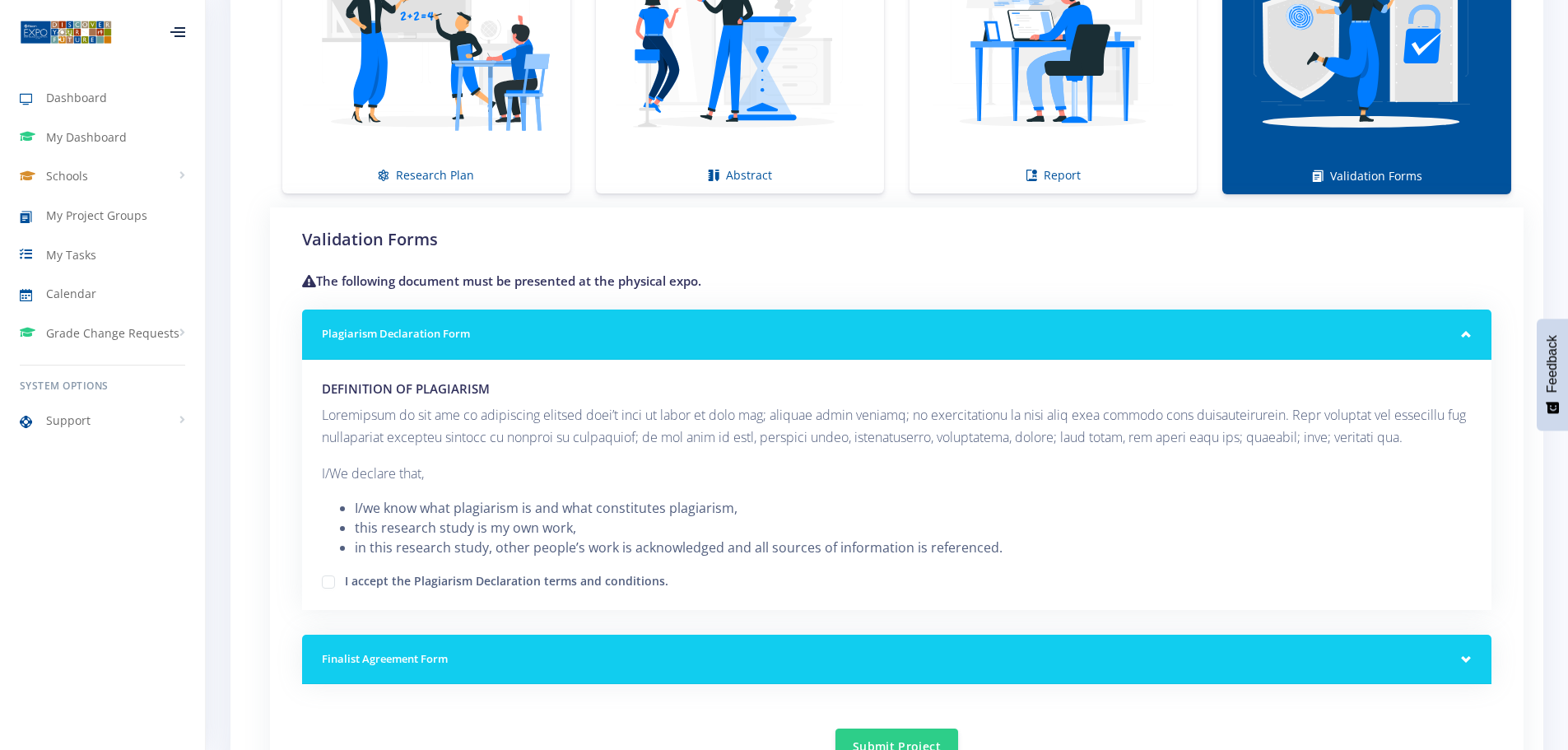
scroll to position [1481, 0]
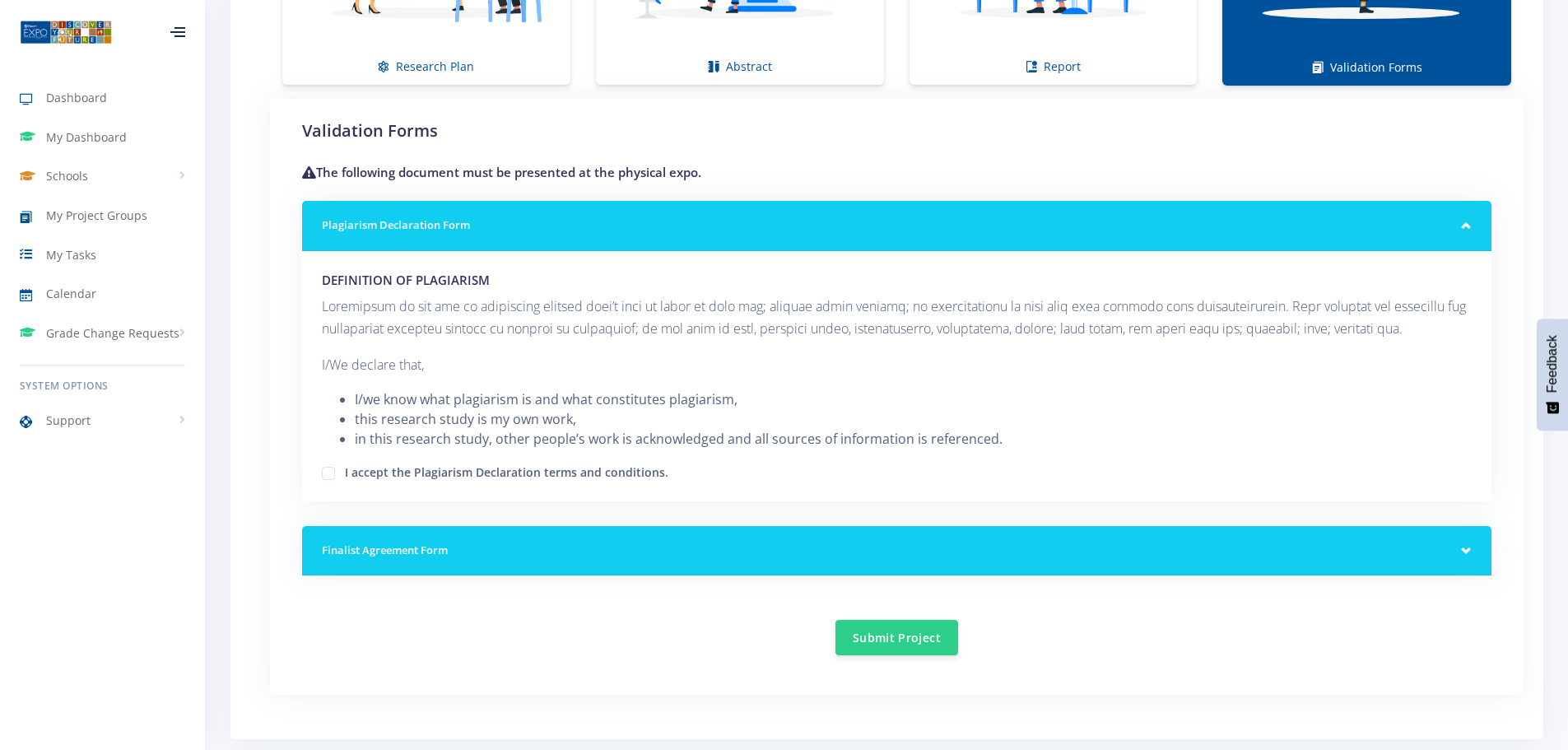
click at [345, 473] on label "I accept the Plagiarism Declaration terms and conditions." at bounding box center [506, 469] width 323 height 13
click at [345, 472] on input "I accept the Plagiarism Declaration terms and conditions." at bounding box center [350, 466] width 11 height 11
checkbox input "true"
drag, startPoint x: 553, startPoint y: 537, endPoint x: 562, endPoint y: 542, distance: 10.3
click at [556, 537] on div "Finalist Agreement Form" at bounding box center [896, 551] width 1189 height 50
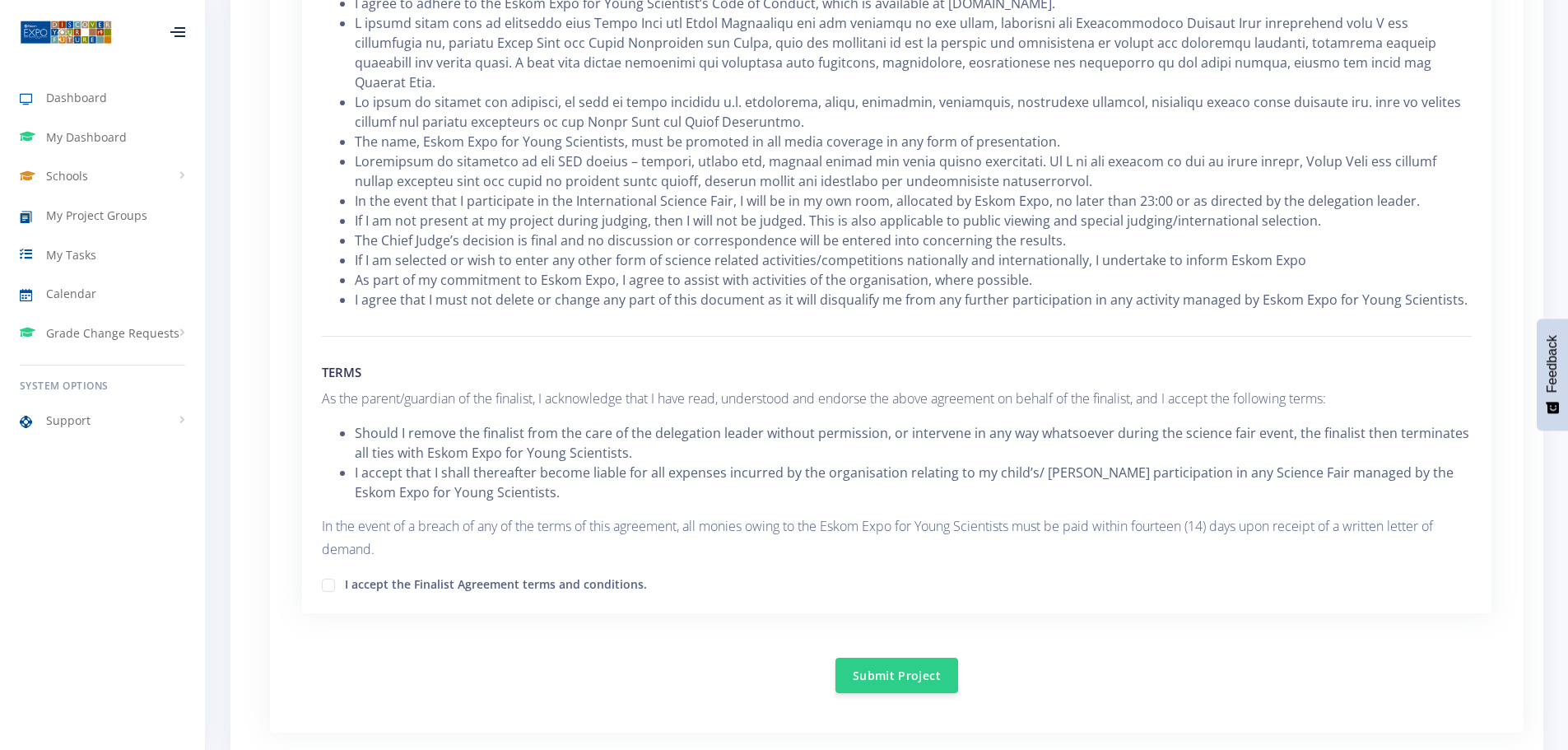
scroll to position [2304, 0]
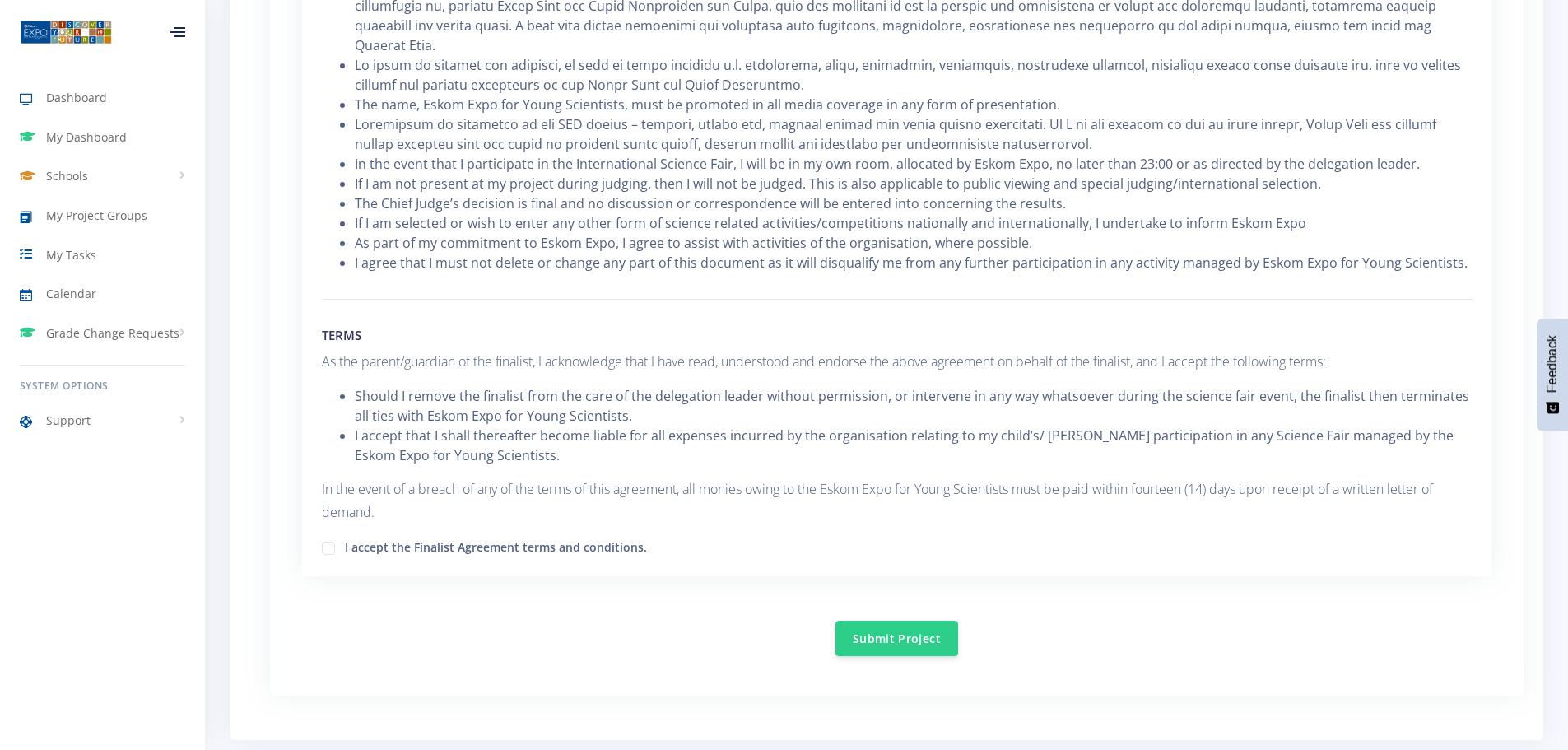
click at [345, 538] on label "I accept the Finalist Agreement terms and conditions." at bounding box center [496, 544] width 302 height 13
click at [345, 537] on input "I accept the Finalist Agreement terms and conditions." at bounding box center [350, 542] width 11 height 11
checkbox input "true"
click at [915, 621] on button "Submit Project" at bounding box center [896, 637] width 123 height 35
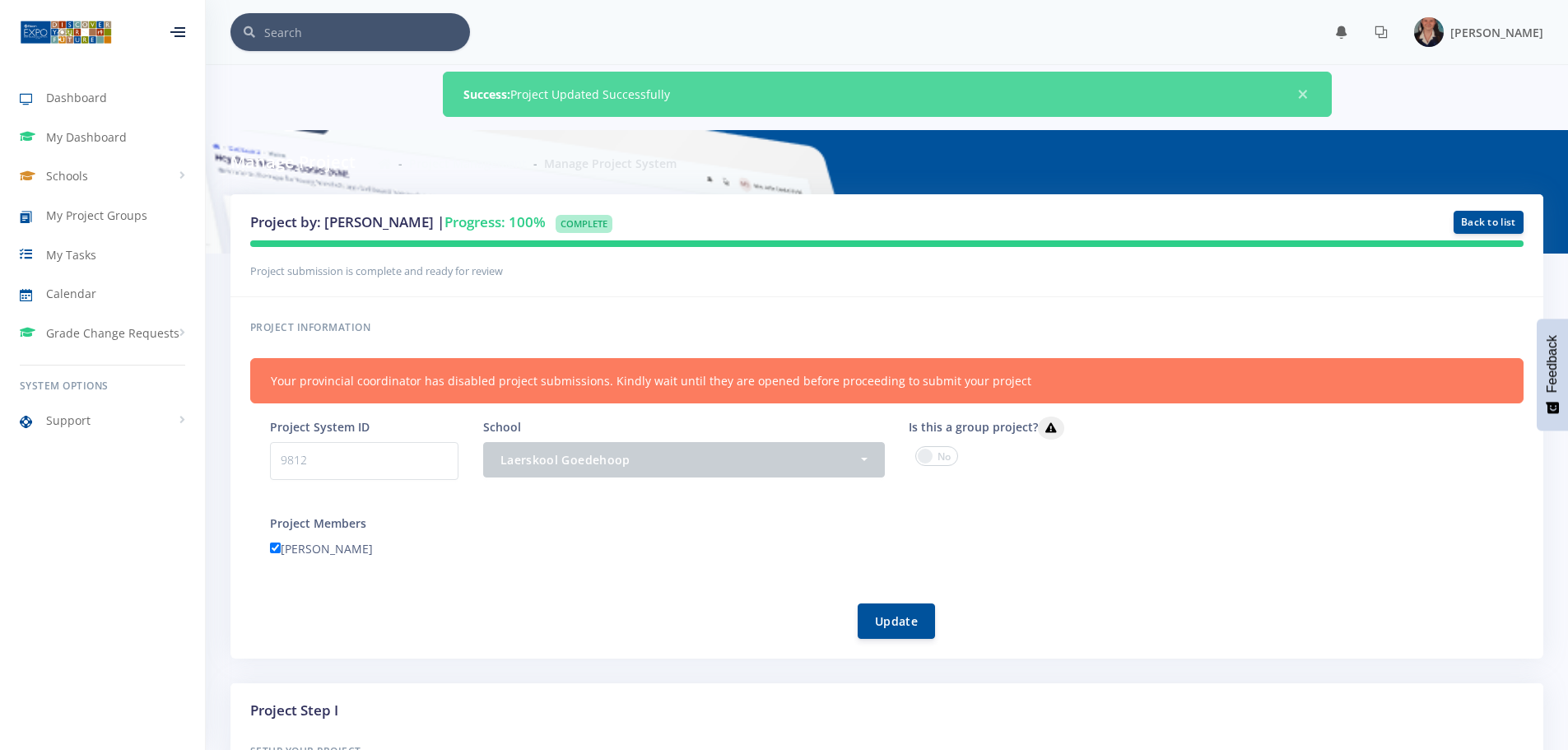
click at [946, 456] on span at bounding box center [937, 455] width 43 height 20
click at [0, 0] on input "checkbox" at bounding box center [0, 0] width 0 height 0
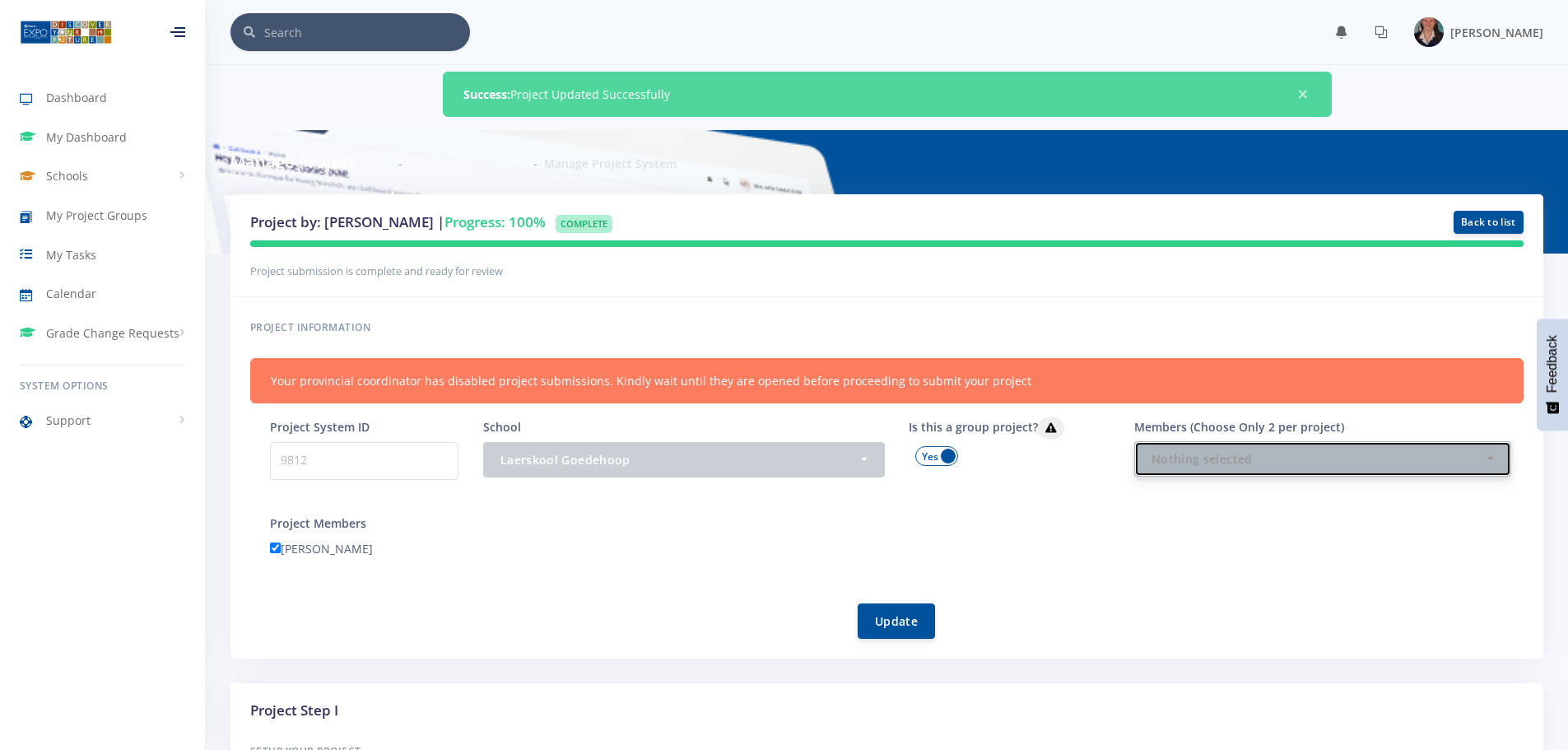
click at [1212, 465] on div "Nothing selected" at bounding box center [1318, 458] width 333 height 18
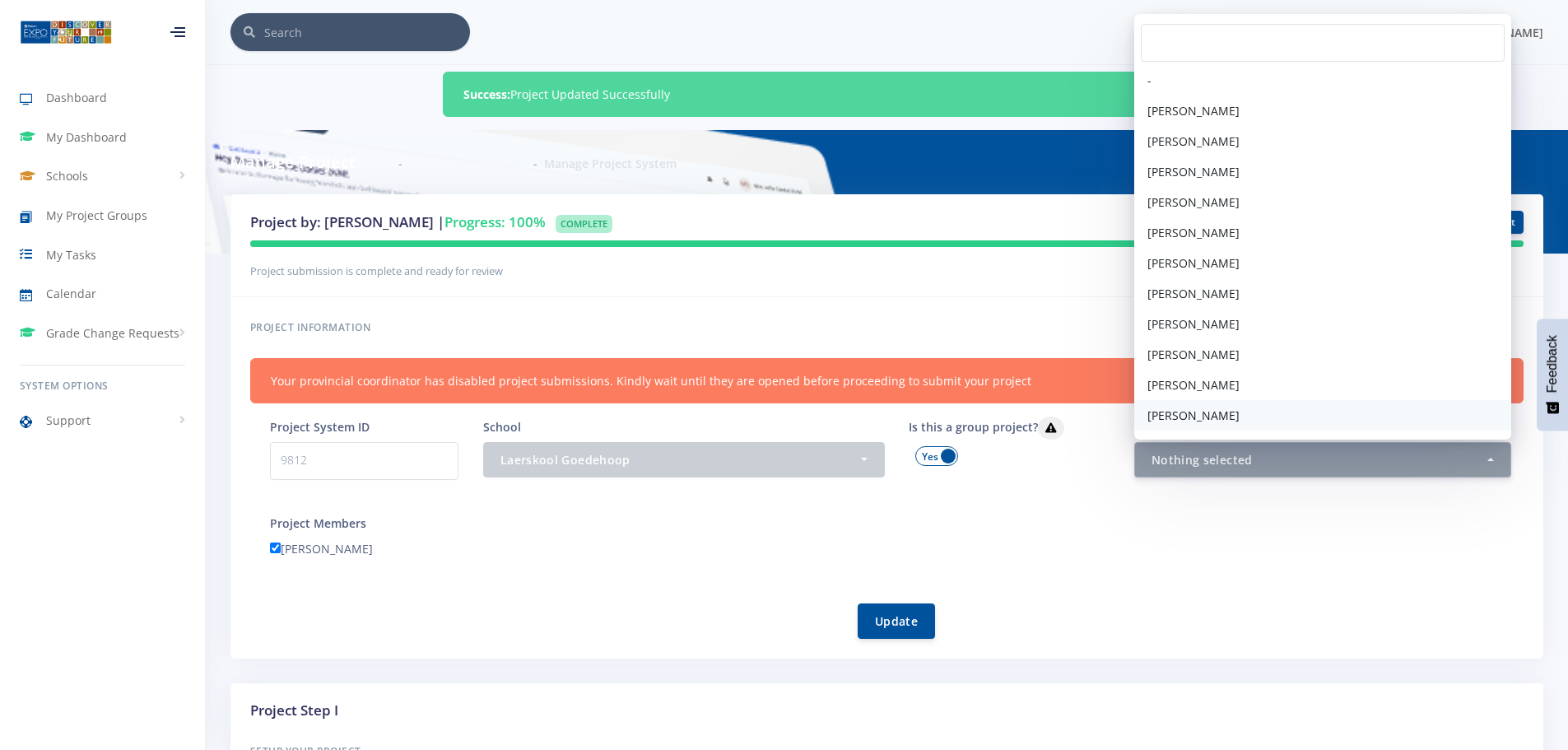
click at [1194, 419] on span "[PERSON_NAME]" at bounding box center [1193, 415] width 92 height 18
select select "39230"
click at [1177, 553] on div "[PERSON_NAME]" at bounding box center [896, 551] width 1278 height 26
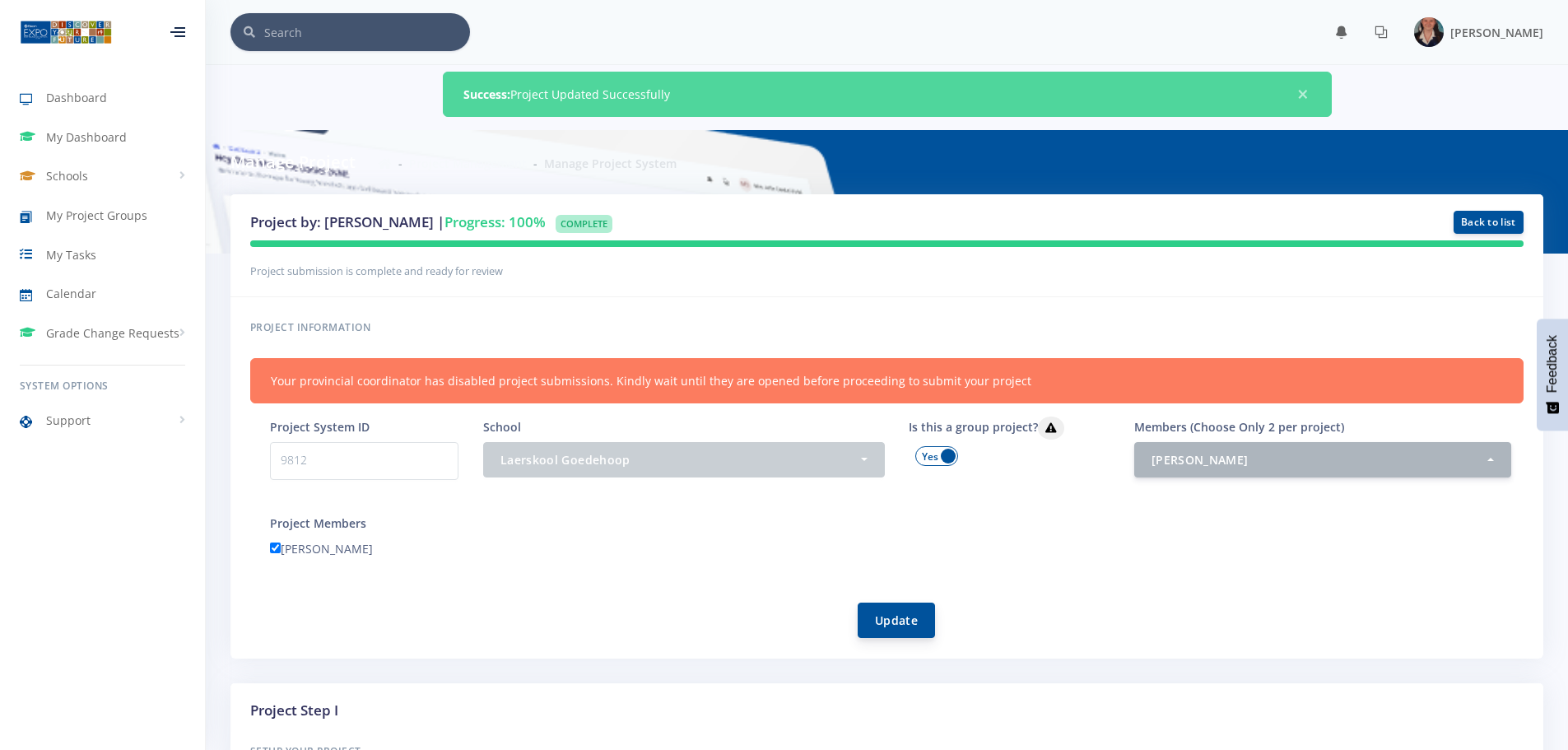
click at [919, 621] on button "Update" at bounding box center [895, 620] width 78 height 35
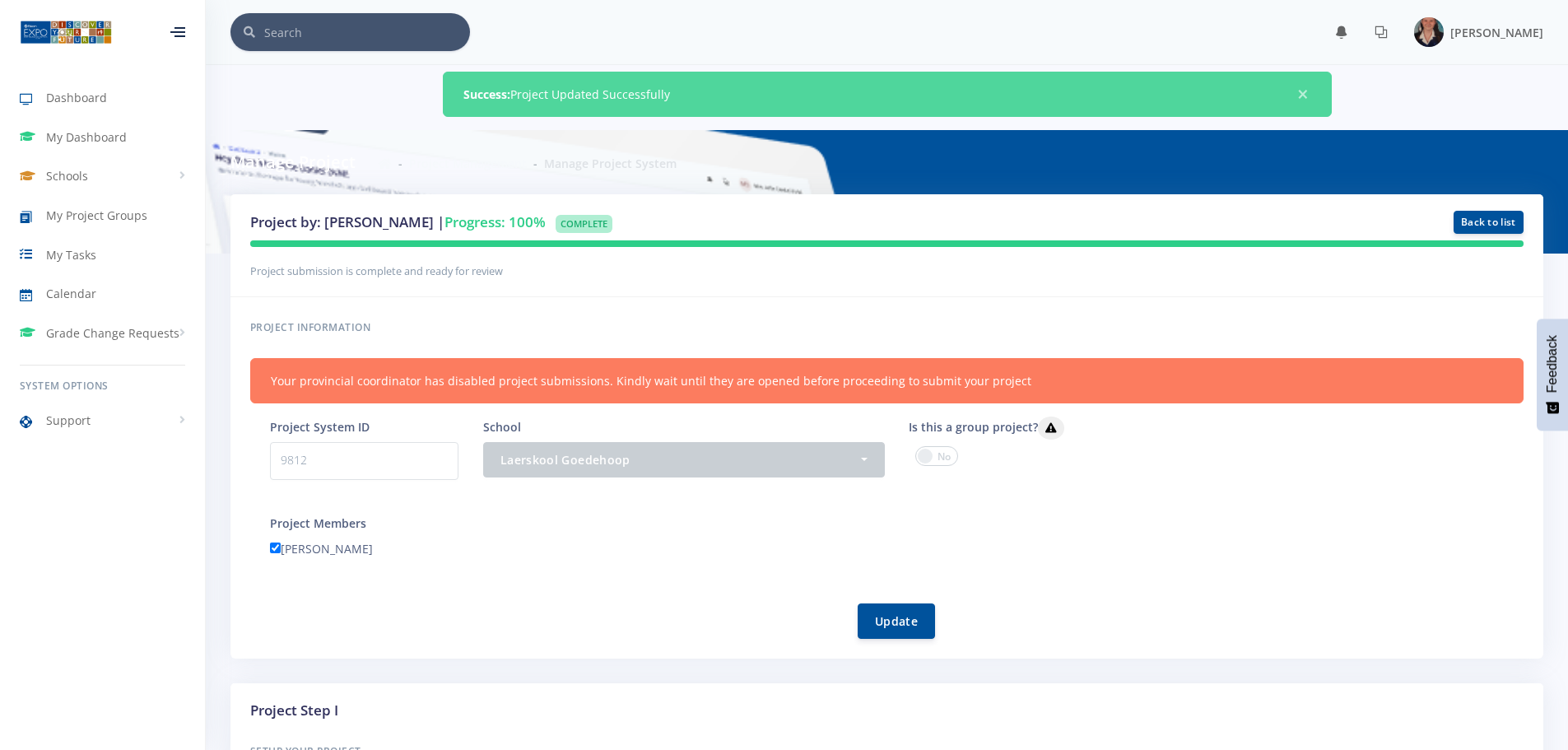
scroll to position [13, 13]
click at [69, 177] on span "Schools" at bounding box center [67, 176] width 42 height 18
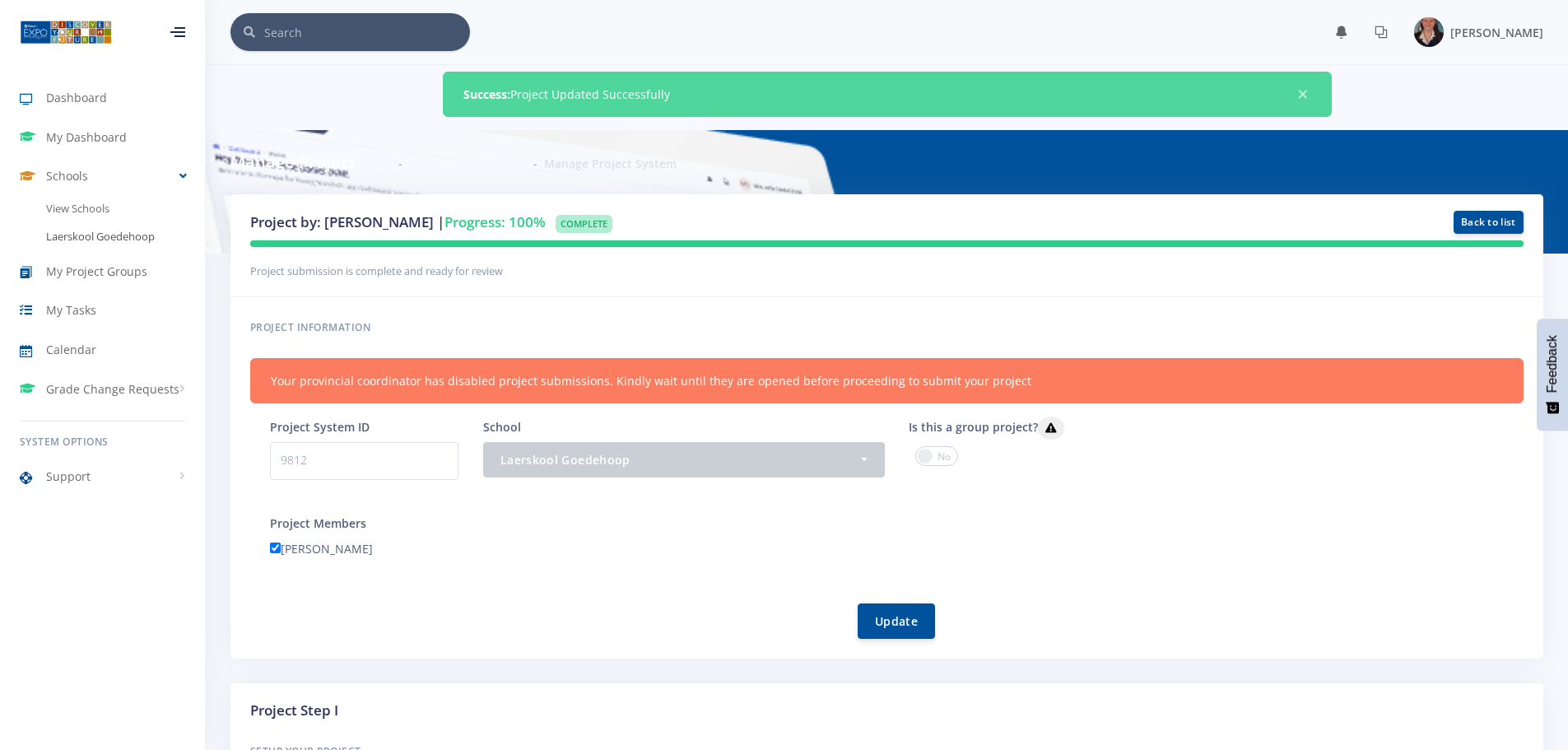
click at [75, 234] on link "Laerskool Goedehoop" at bounding box center [102, 237] width 205 height 27
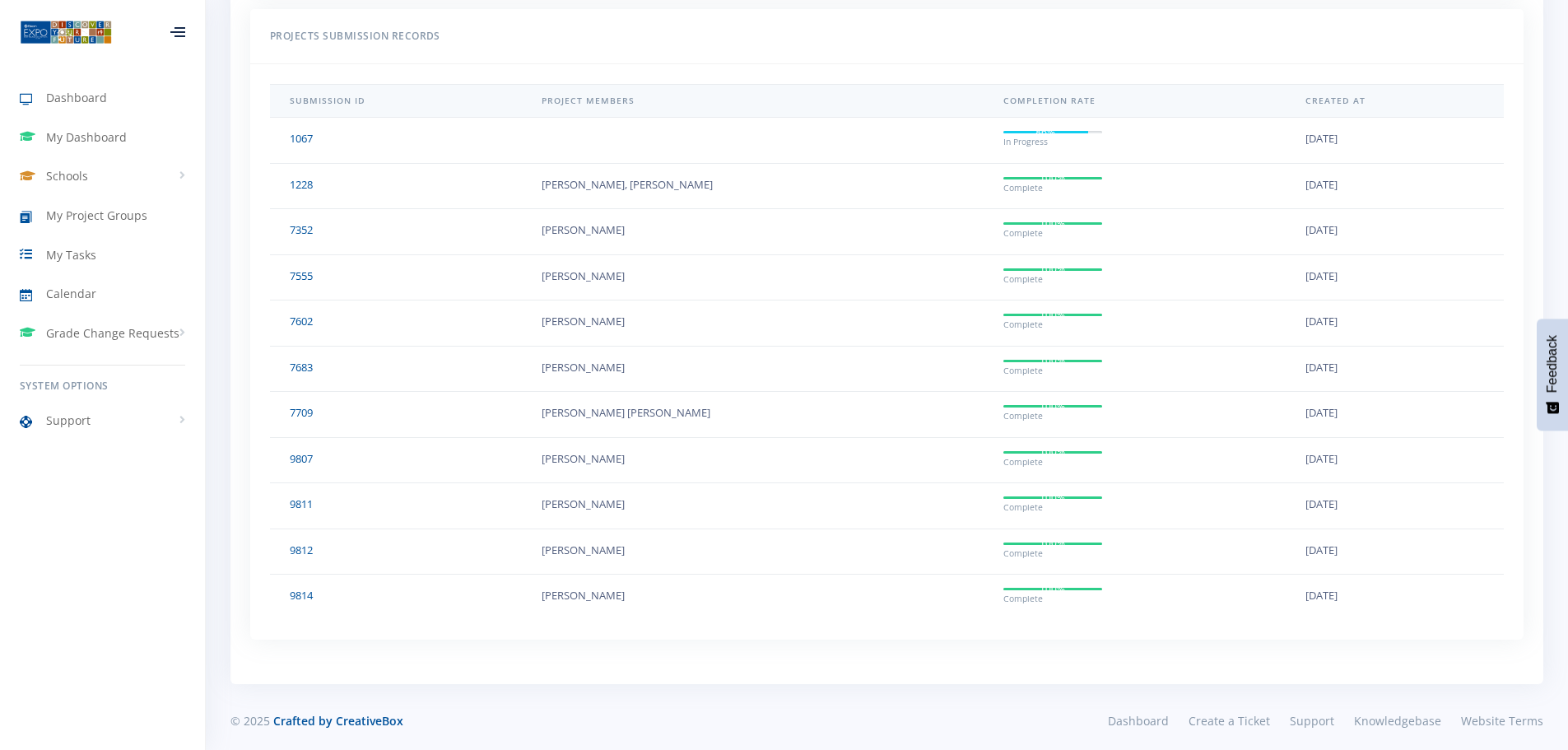
scroll to position [1442, 0]
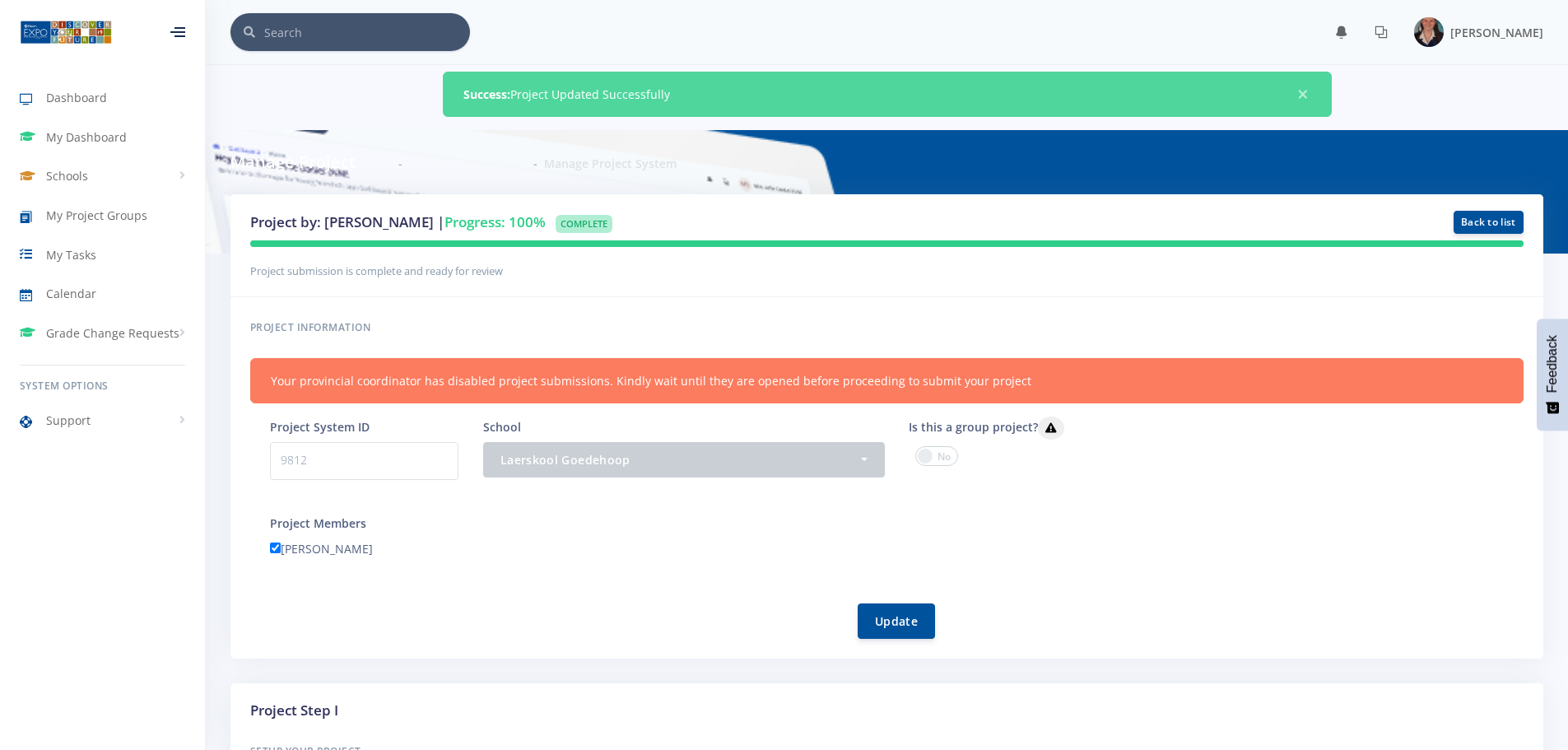
scroll to position [13, 13]
click at [1465, 27] on span "[PERSON_NAME]" at bounding box center [1496, 32] width 93 height 16
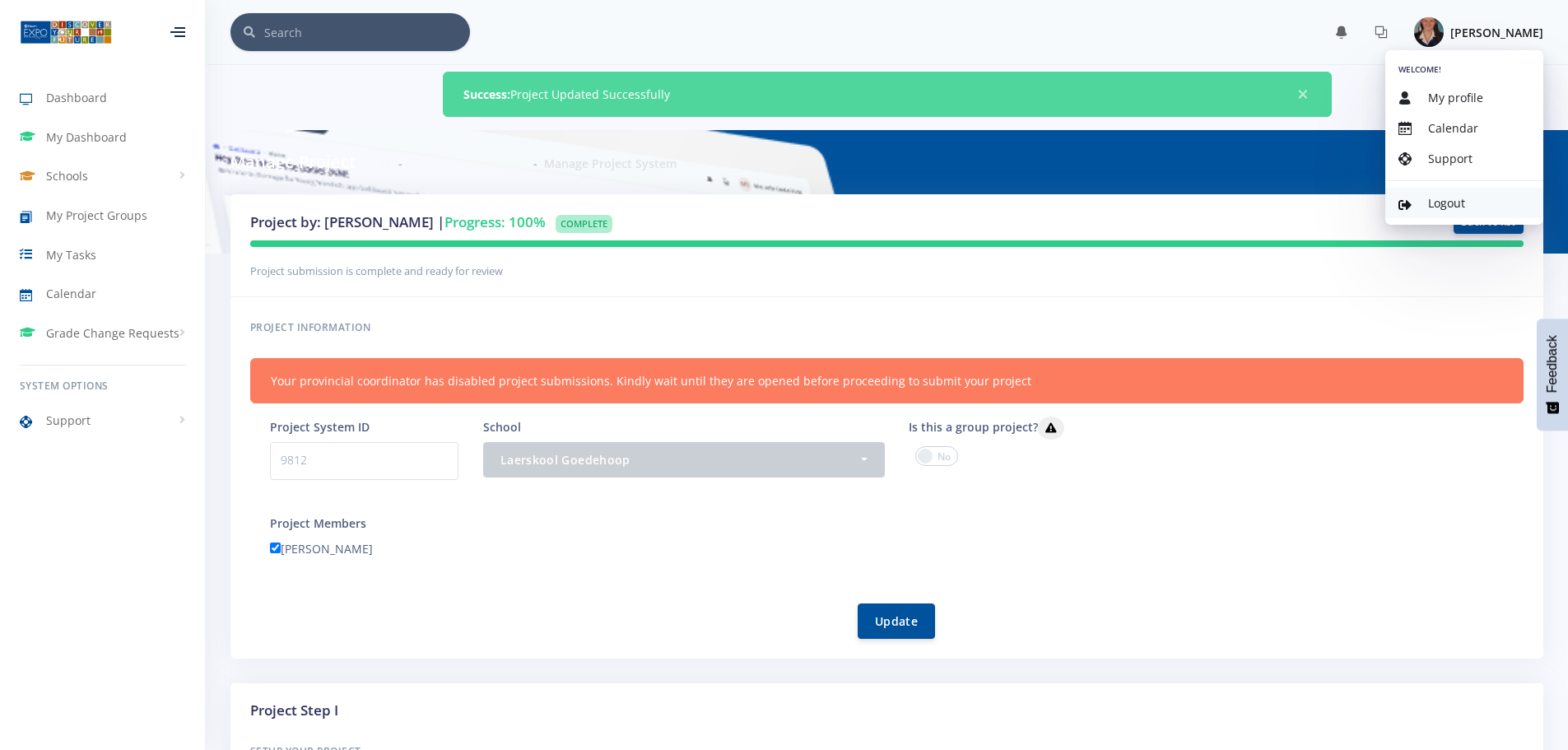
click at [1442, 207] on span "Logout" at bounding box center [1446, 203] width 37 height 16
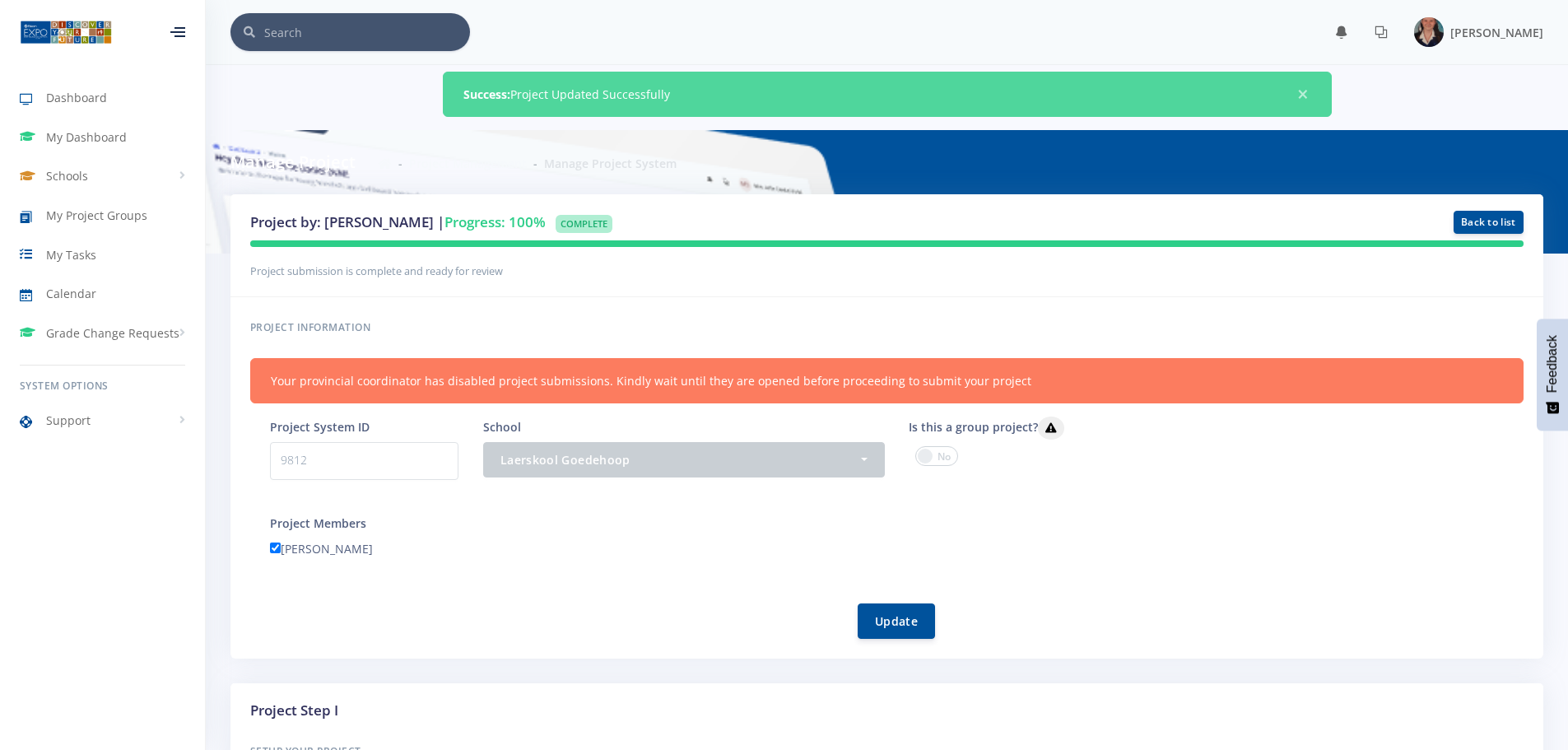
scroll to position [13, 13]
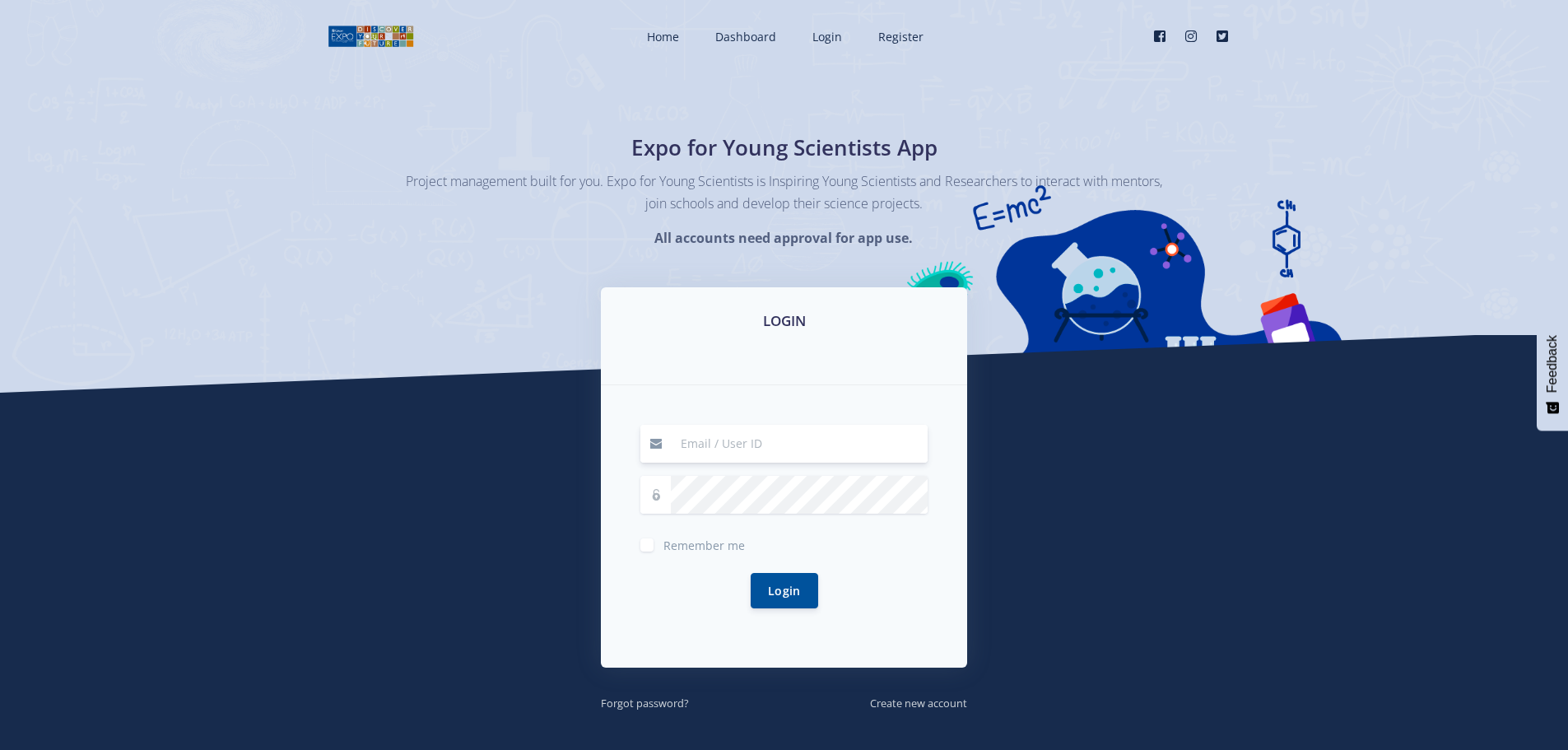
type input "[EMAIL_ADDRESS][DOMAIN_NAME]"
click at [750, 572] on button "Login" at bounding box center [784, 590] width 68 height 35
